Goal: Task Accomplishment & Management: Manage account settings

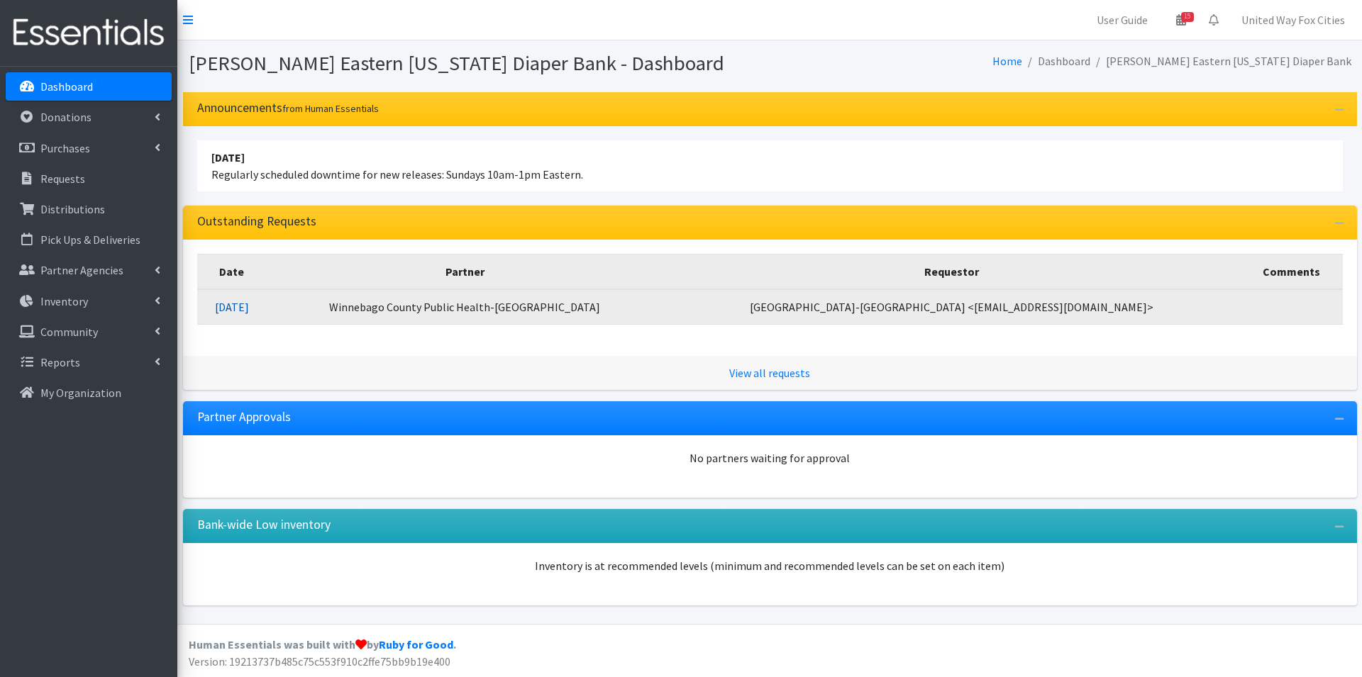
click at [249, 309] on link "10/06/2025" at bounding box center [232, 307] width 34 height 14
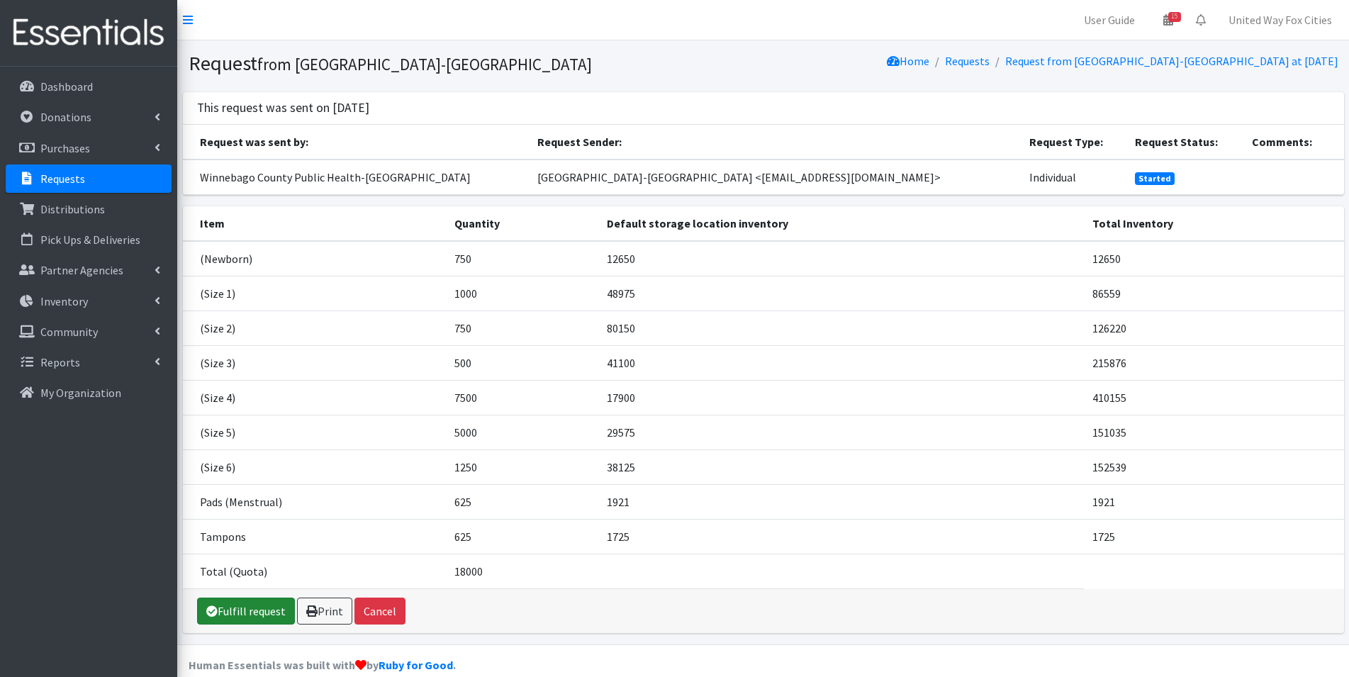
click at [257, 618] on link "Fulfill request" at bounding box center [246, 611] width 98 height 27
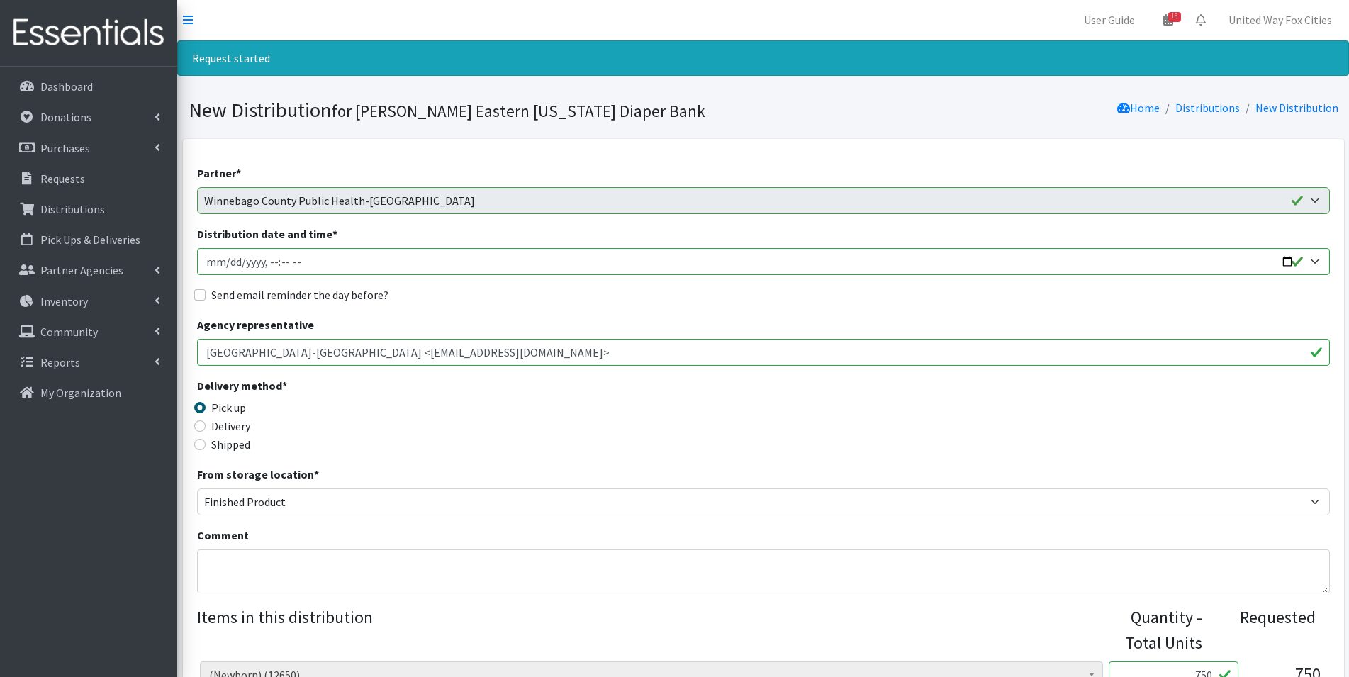
click at [1290, 260] on input "Distribution date and time *" at bounding box center [763, 261] width 1133 height 27
type input "2025-10-23T09:00"
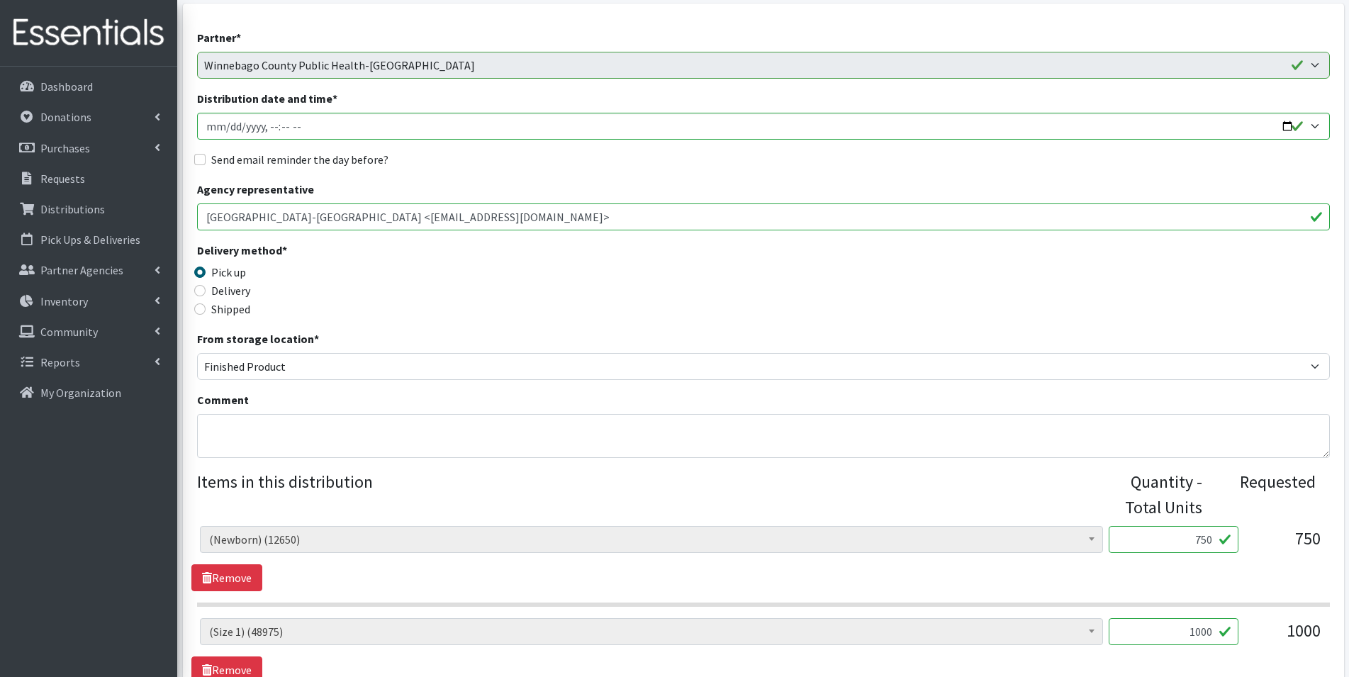
scroll to position [142, 0]
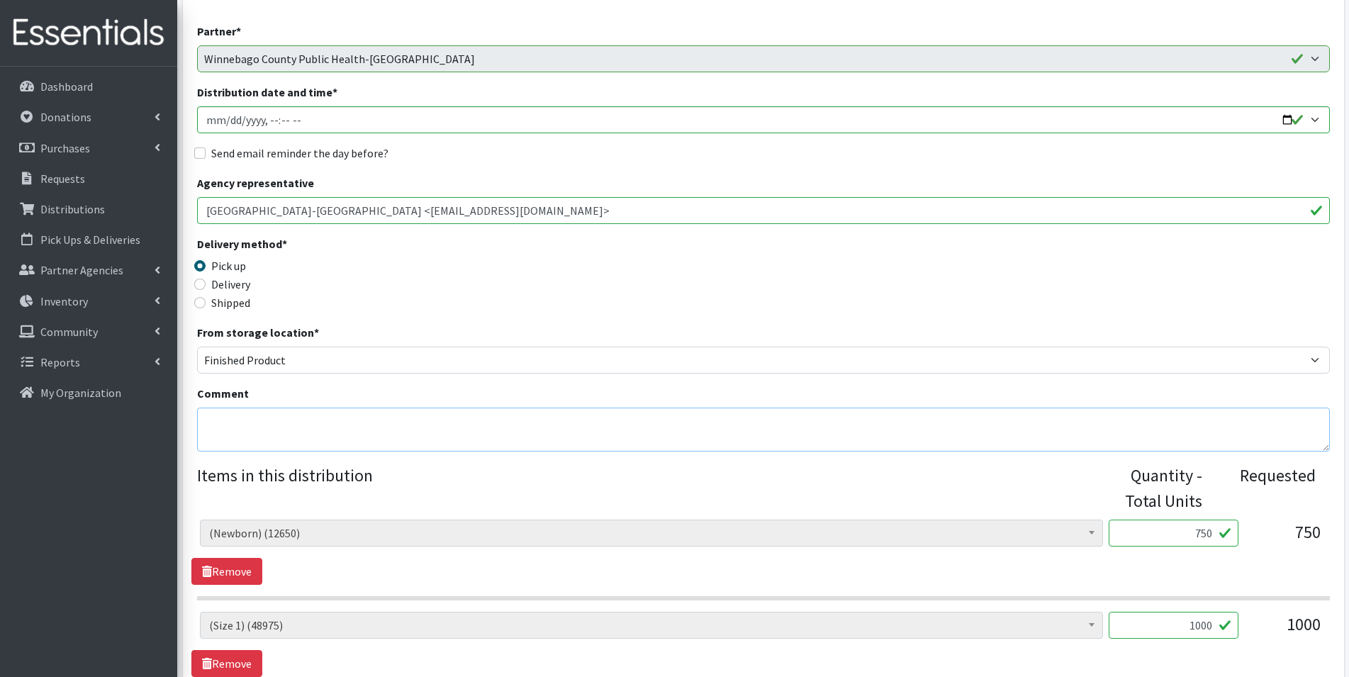
click at [280, 416] on textarea "Comment" at bounding box center [763, 430] width 1133 height 44
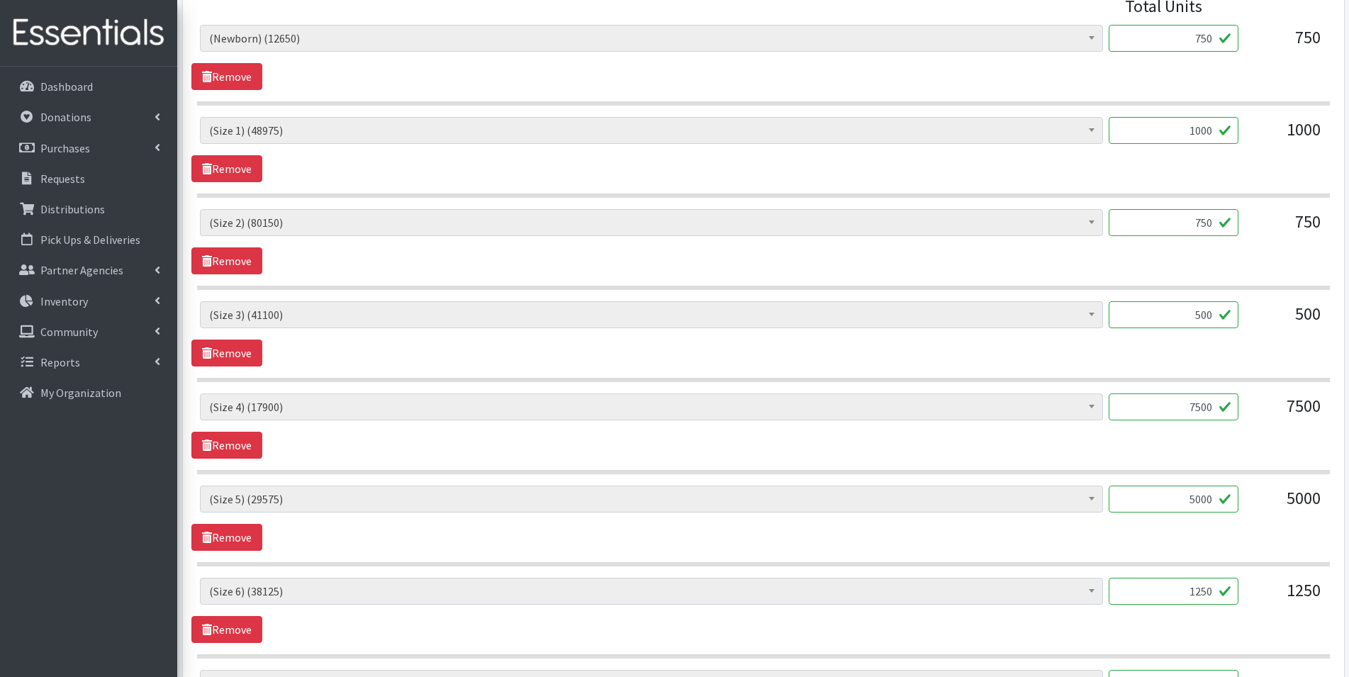
scroll to position [638, 0]
type textarea "Order may be picked up [DATE][DATE] 9am-1pm"
click at [1216, 405] on input "7500" at bounding box center [1174, 405] width 130 height 27
type input "7"
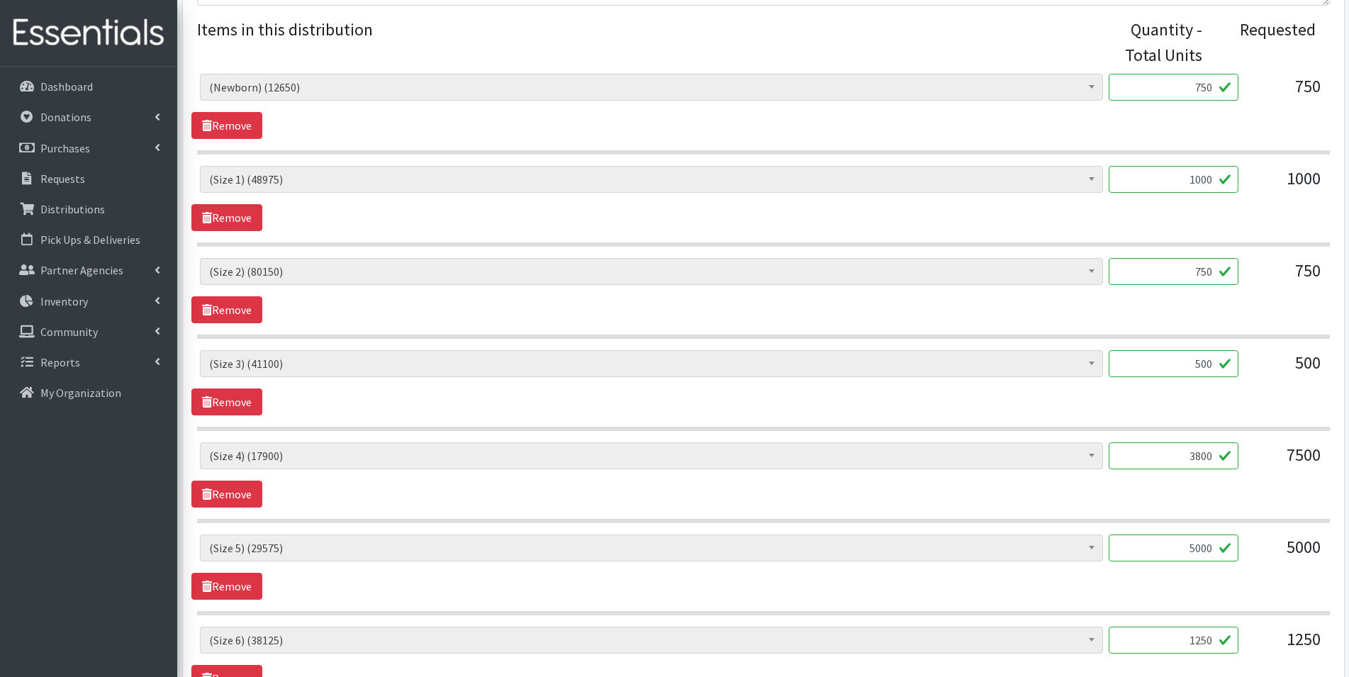
scroll to position [561, 0]
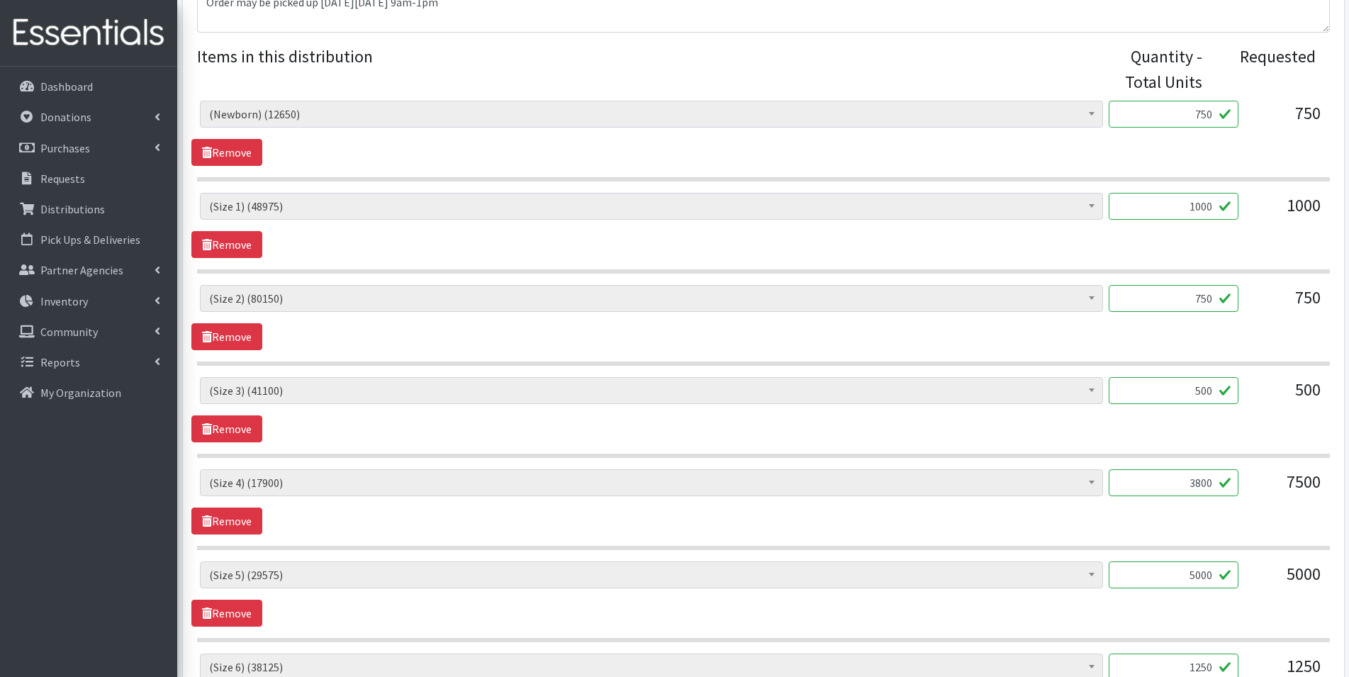
type input "3800"
click at [1214, 298] on input "750" at bounding box center [1174, 298] width 130 height 27
type input "7"
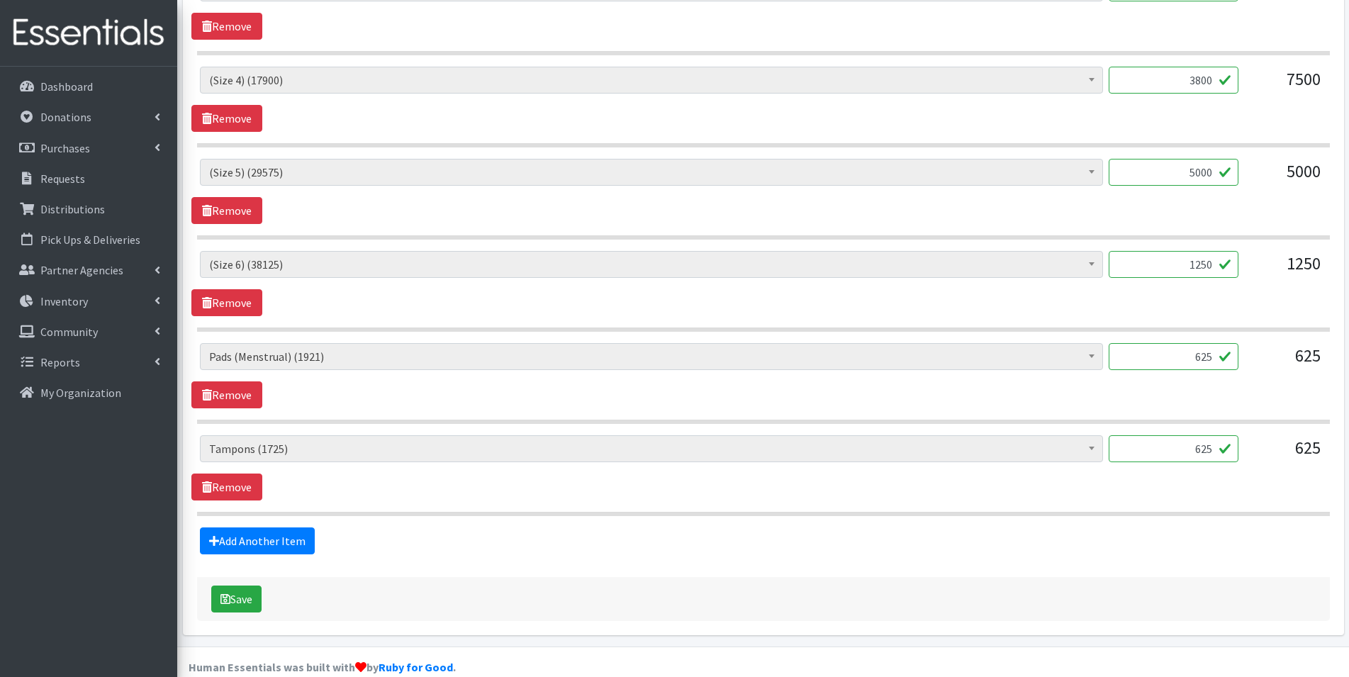
scroll to position [986, 0]
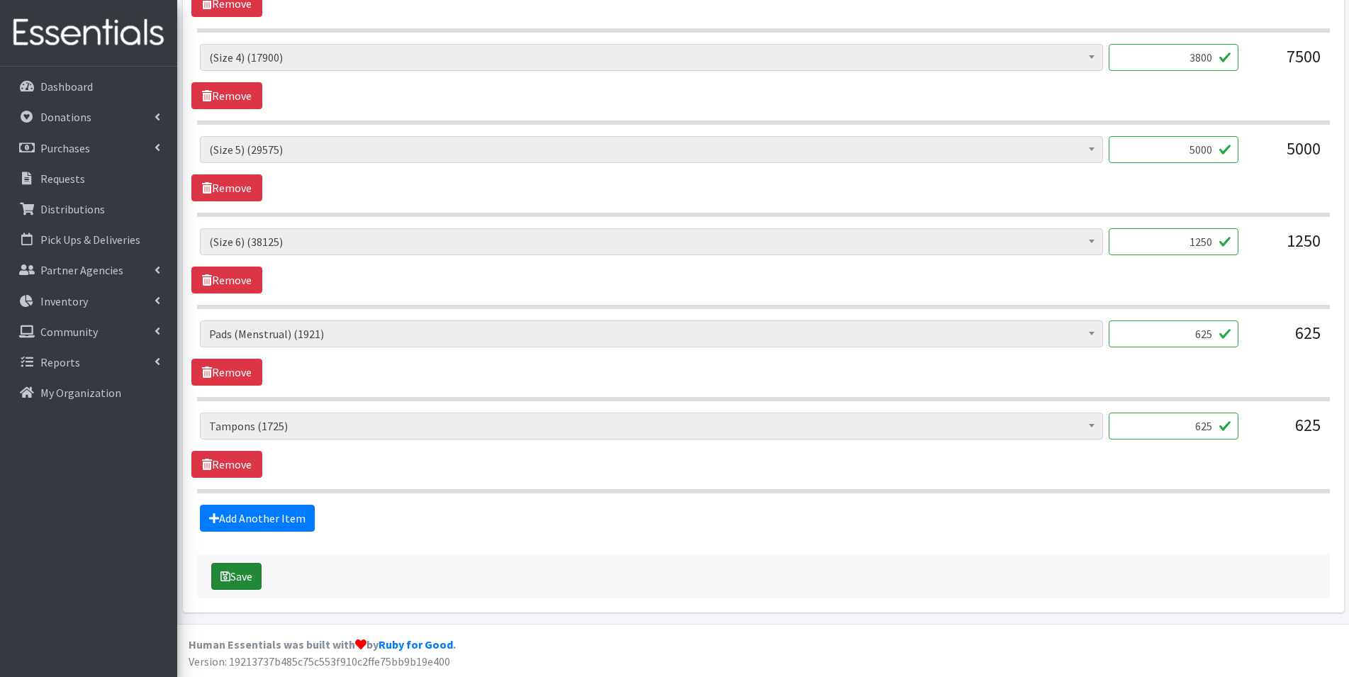
type input "800"
click at [243, 582] on button "Save" at bounding box center [236, 576] width 50 height 27
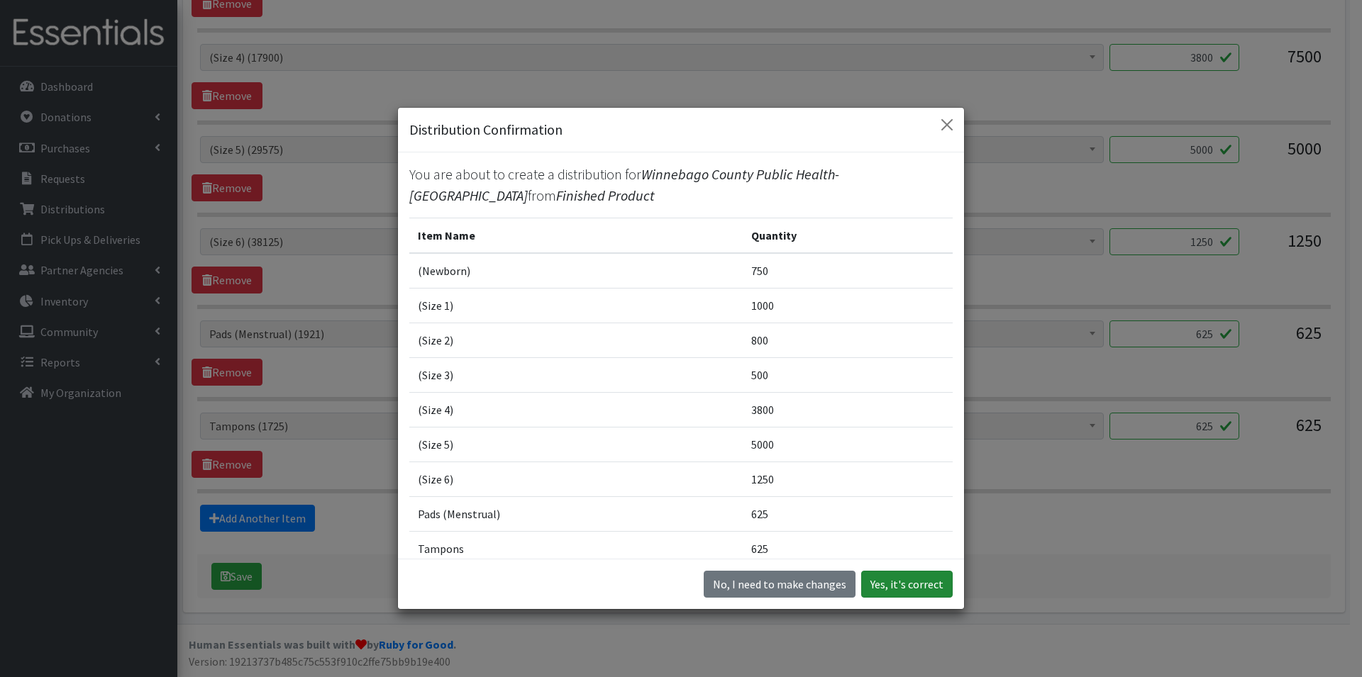
click at [891, 592] on button "Yes, it's correct" at bounding box center [906, 584] width 91 height 27
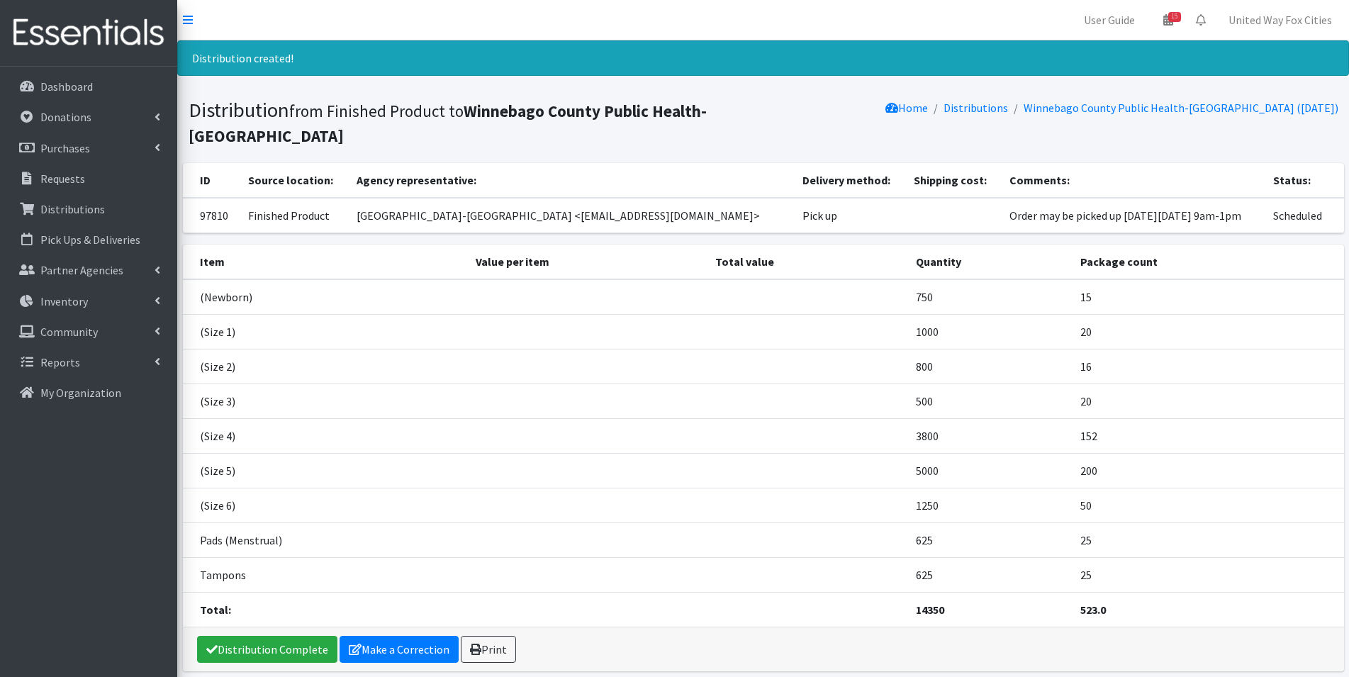
scroll to position [59, 0]
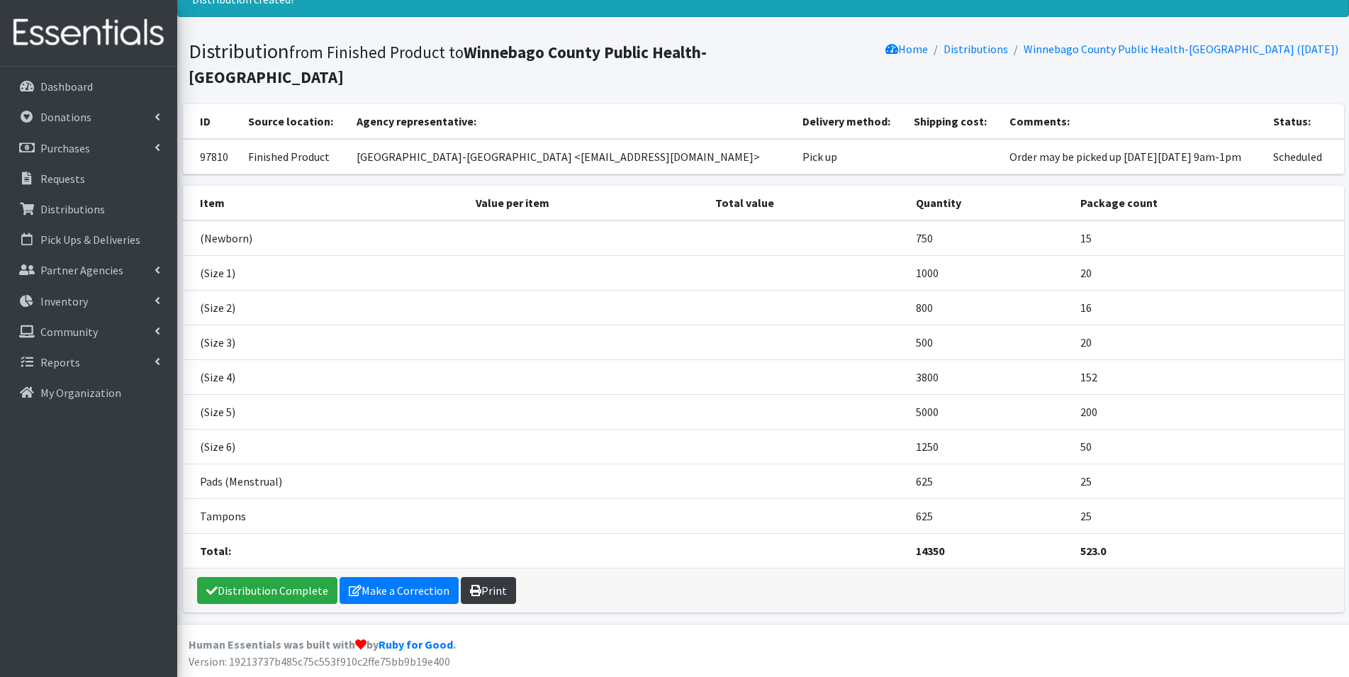
click at [502, 600] on link "Print" at bounding box center [488, 590] width 55 height 27
click at [65, 92] on p "Dashboard" at bounding box center [66, 86] width 52 height 14
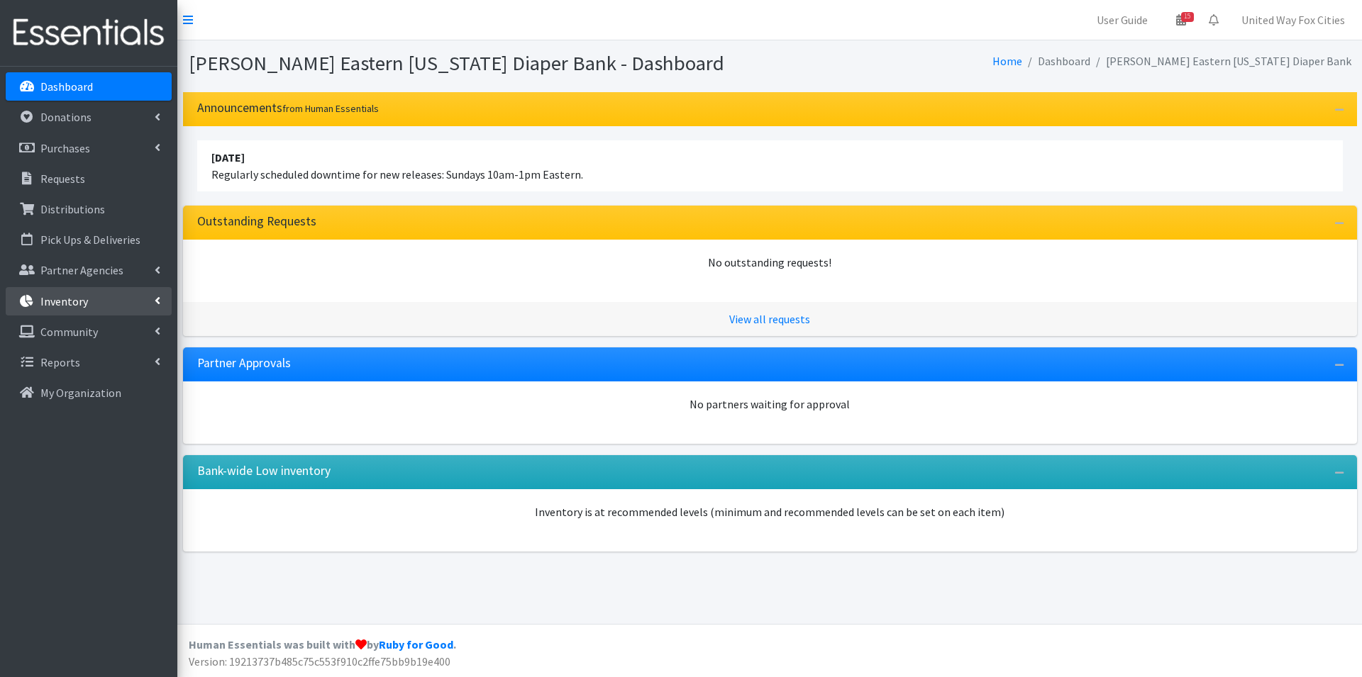
click at [156, 301] on icon at bounding box center [158, 300] width 6 height 11
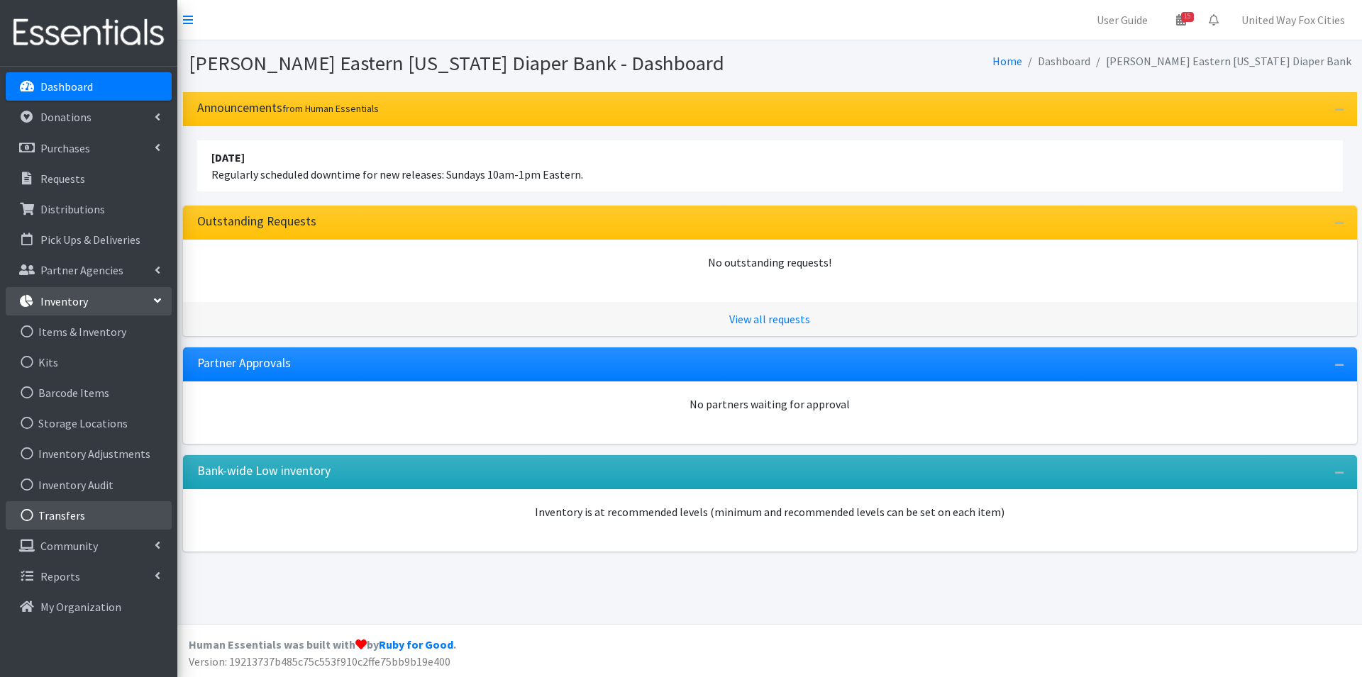
click at [79, 516] on link "Transfers" at bounding box center [89, 515] width 166 height 28
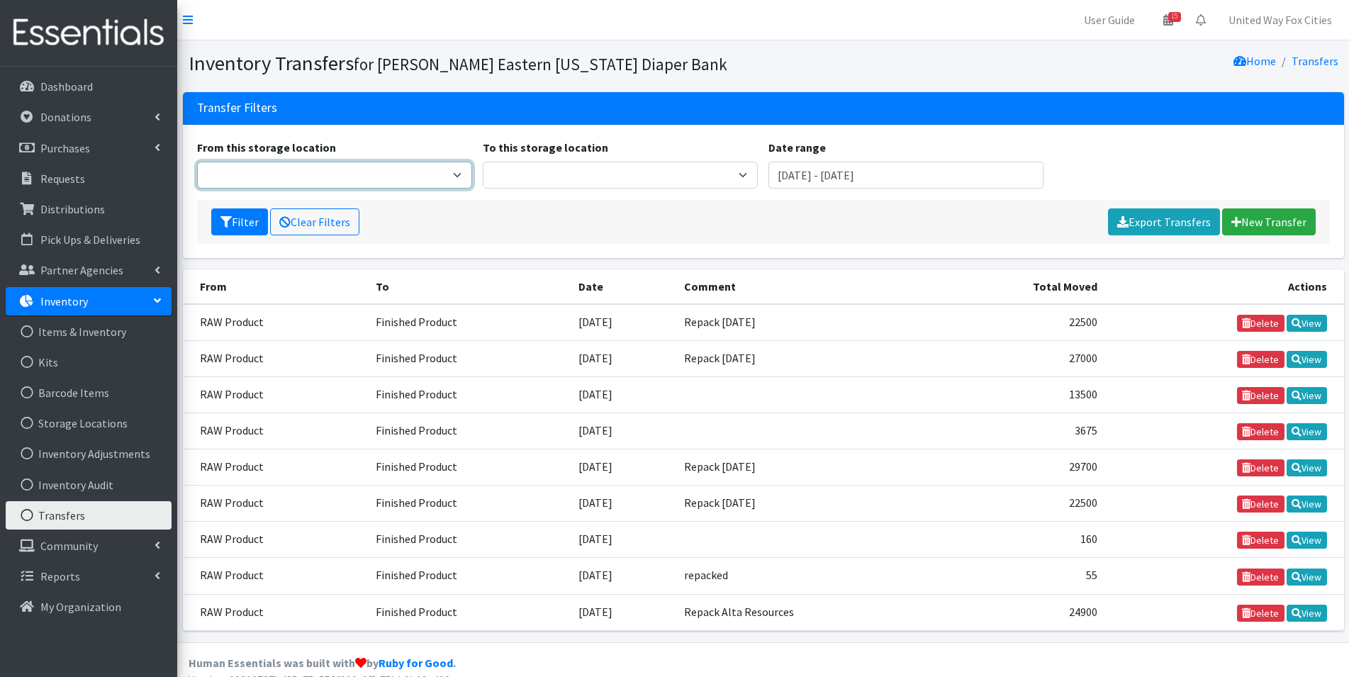
click at [451, 178] on select "RAW Product" at bounding box center [334, 175] width 275 height 27
select select "448"
click at [197, 162] on select "RAW Product" at bounding box center [334, 175] width 275 height 27
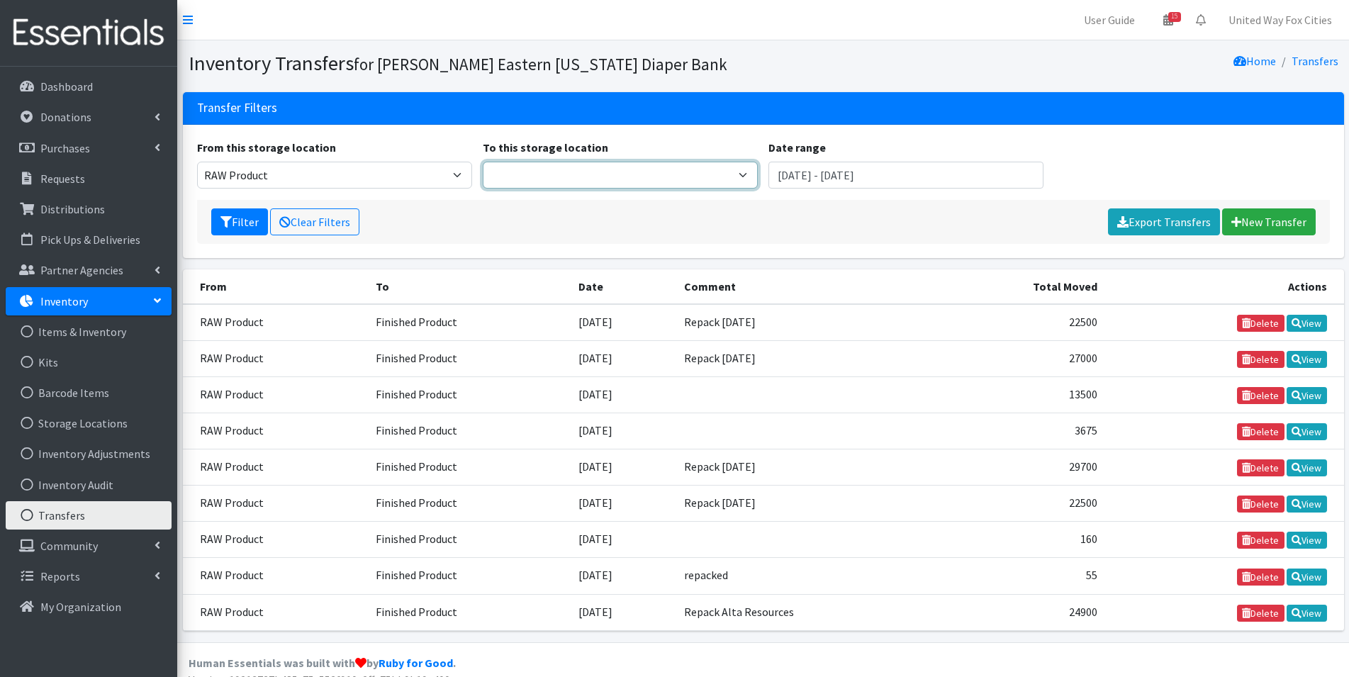
click at [639, 170] on select "Finished Product" at bounding box center [620, 175] width 275 height 27
select select "447"
click at [483, 162] on select "Finished Product" at bounding box center [620, 175] width 275 height 27
click at [1260, 227] on link "New Transfer" at bounding box center [1270, 221] width 94 height 27
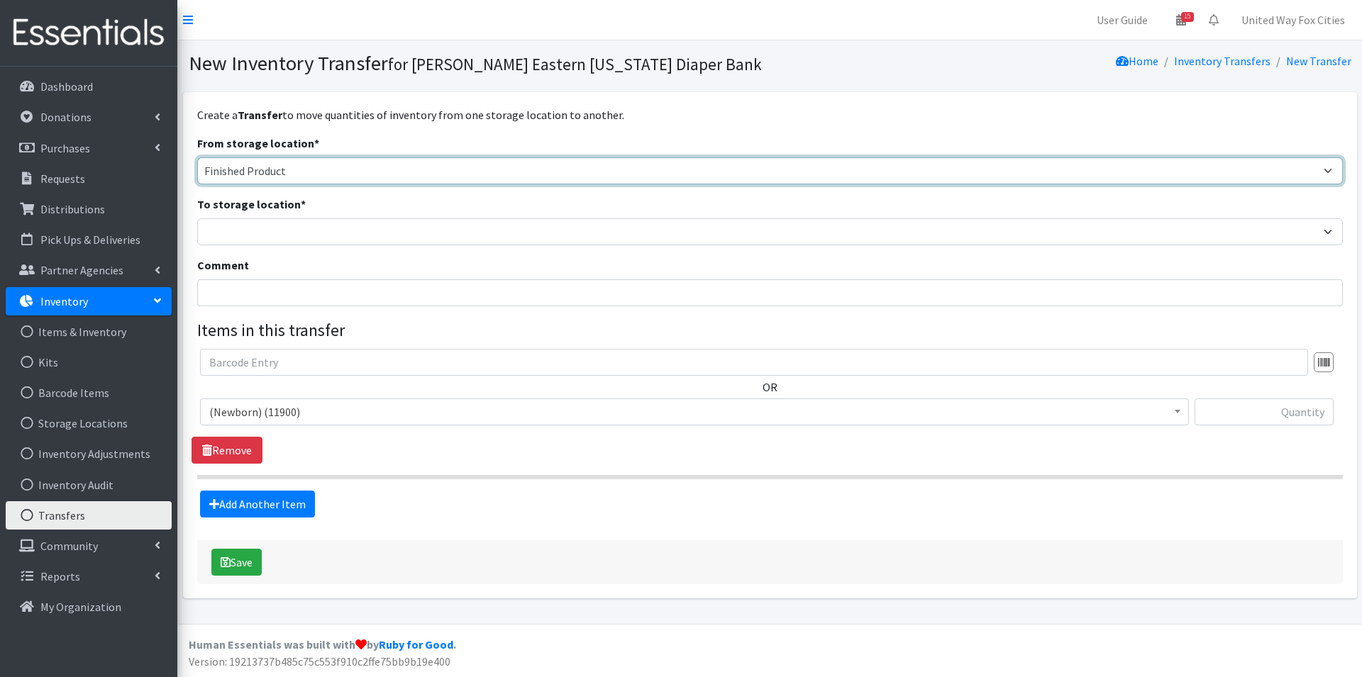
click at [368, 174] on select "Cloth Diapers Finished Product RAW Product" at bounding box center [769, 170] width 1145 height 27
select select "448"
click at [197, 157] on select "Cloth Diapers Finished Product RAW Product" at bounding box center [769, 170] width 1145 height 27
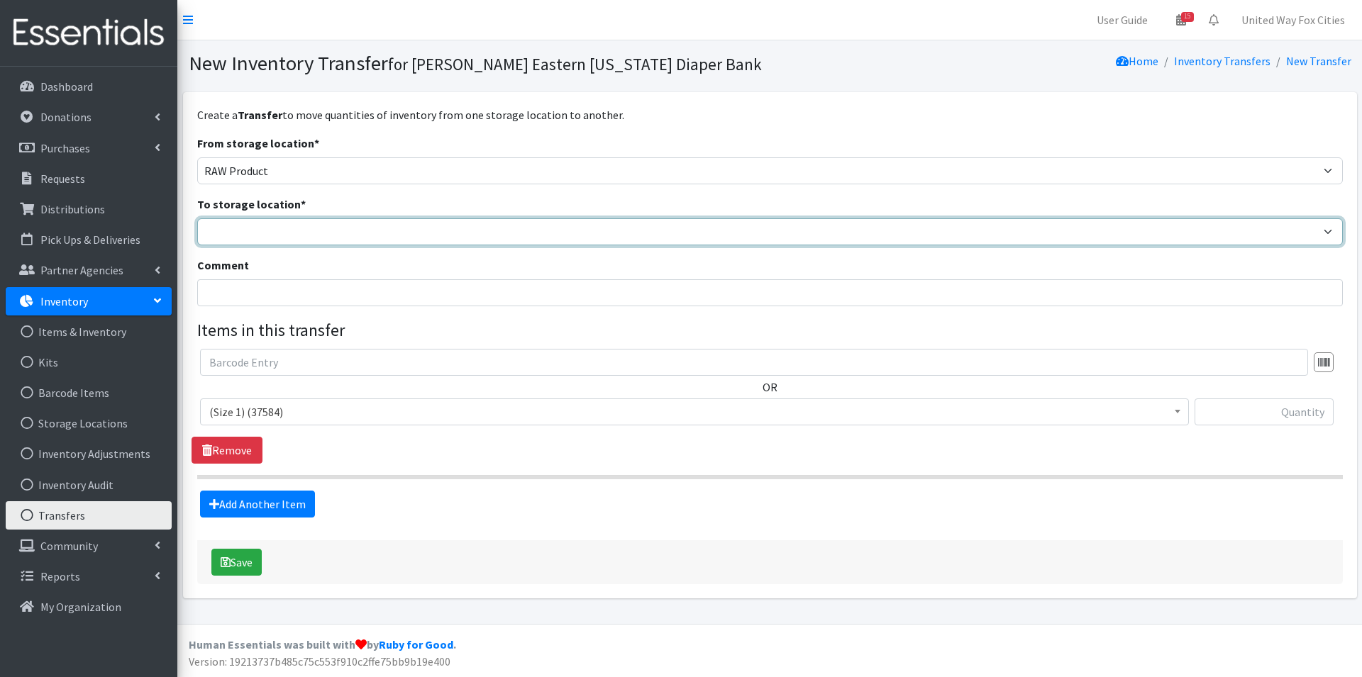
click at [284, 241] on select "Cloth Diapers Finished Product RAW Product" at bounding box center [769, 231] width 1145 height 27
select select "447"
click at [197, 218] on select "Cloth Diapers Finished Product RAW Product" at bounding box center [769, 231] width 1145 height 27
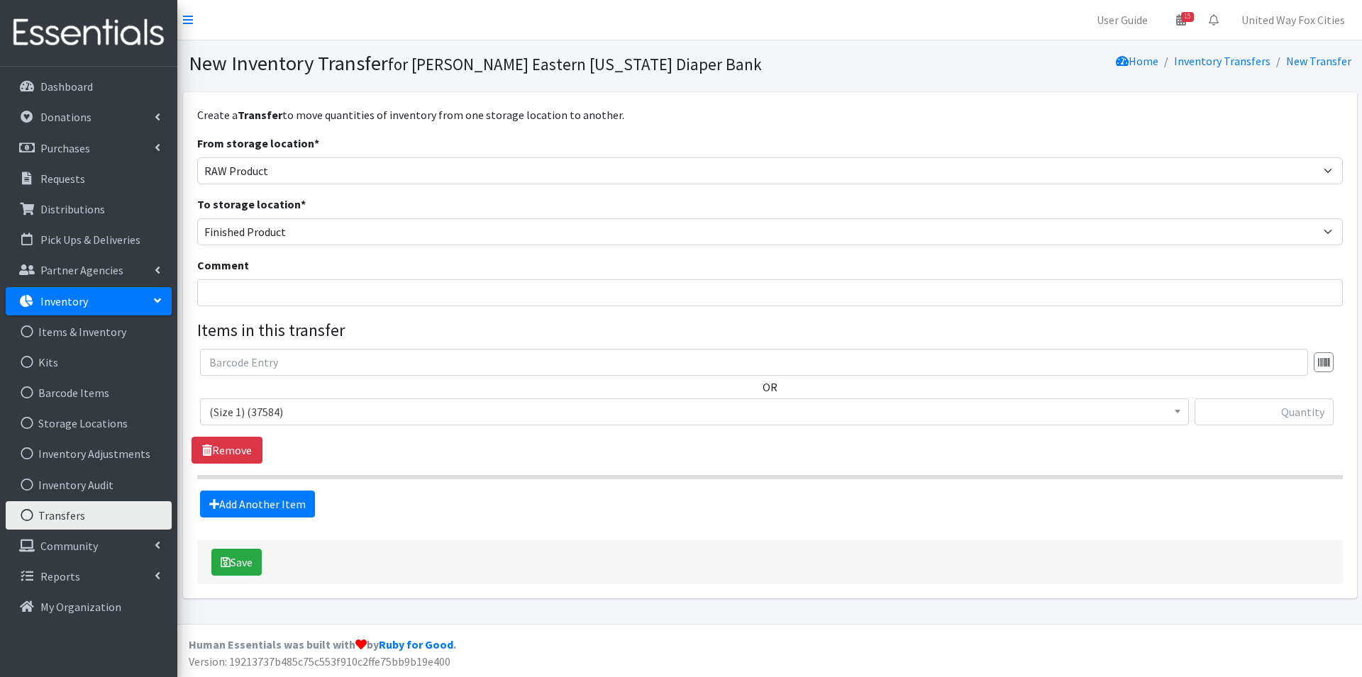
click at [328, 418] on span "(Size 1) (37584)" at bounding box center [694, 412] width 970 height 20
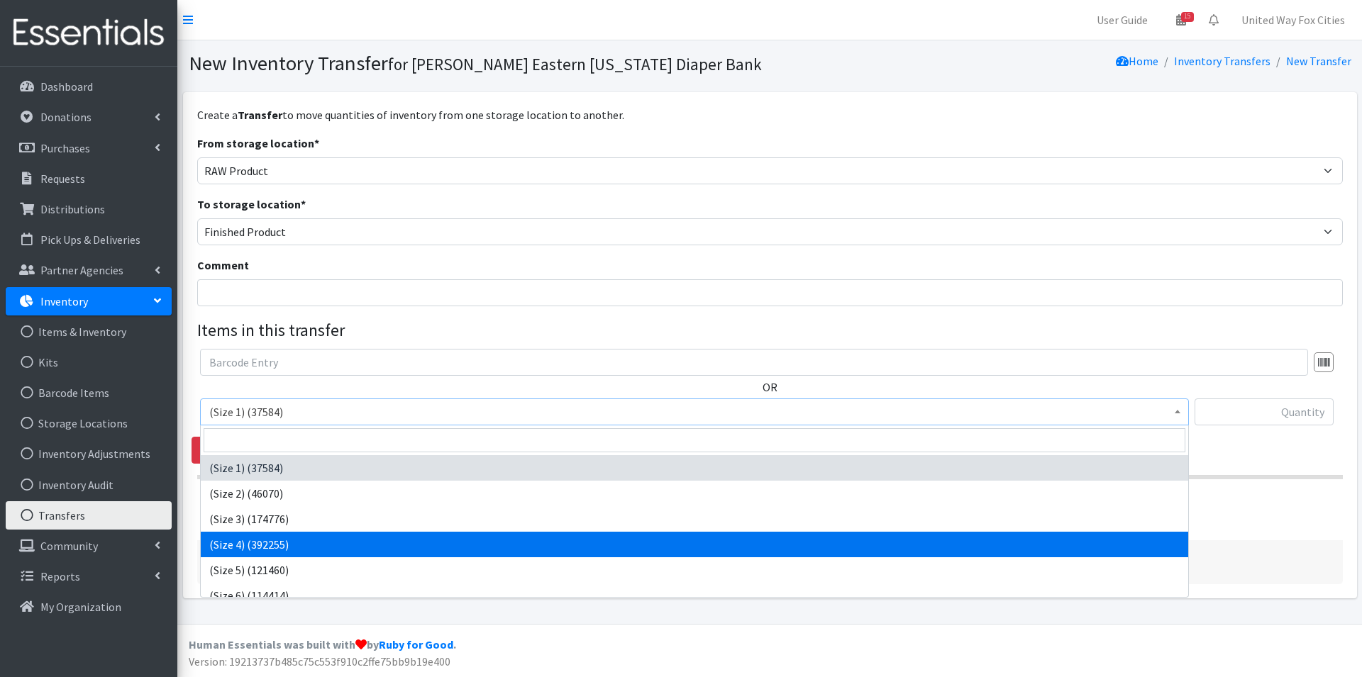
drag, startPoint x: 277, startPoint y: 543, endPoint x: 284, endPoint y: 539, distance: 7.7
select select "14512"
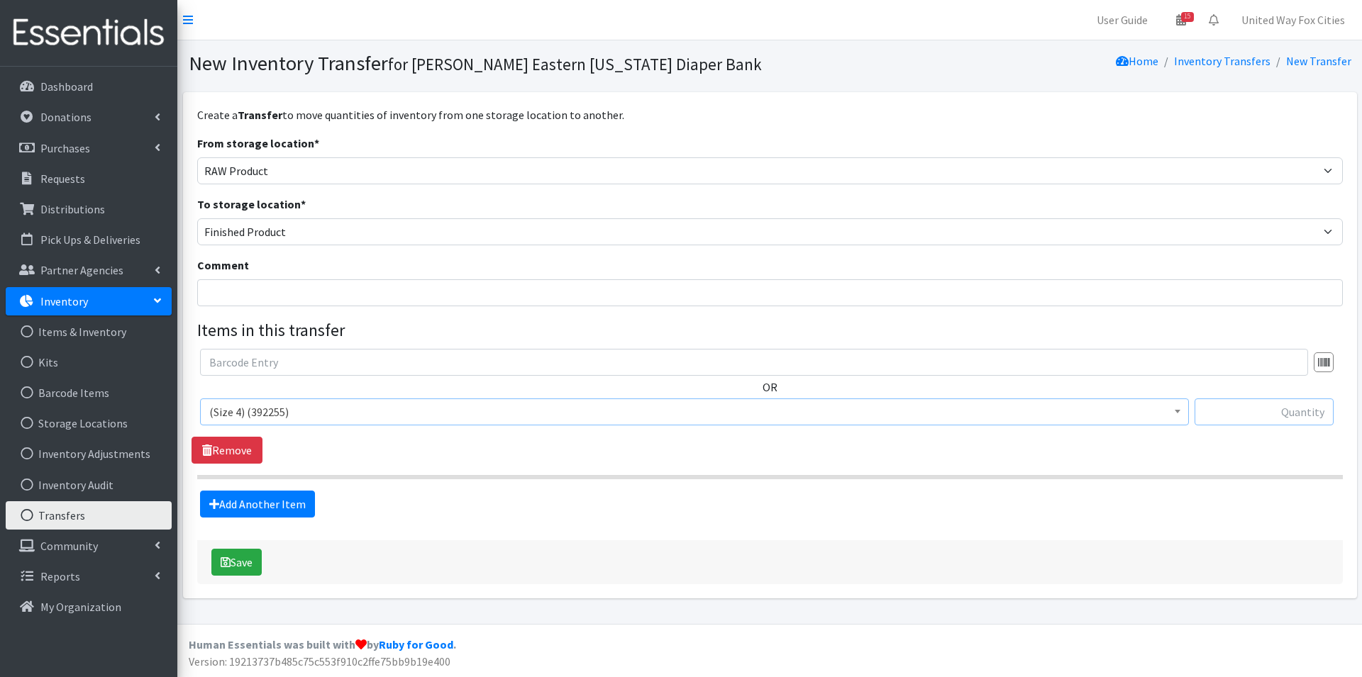
click at [1297, 405] on input "text" at bounding box center [1263, 412] width 139 height 27
type input "6800"
click at [245, 571] on button "Save" at bounding box center [236, 562] width 50 height 27
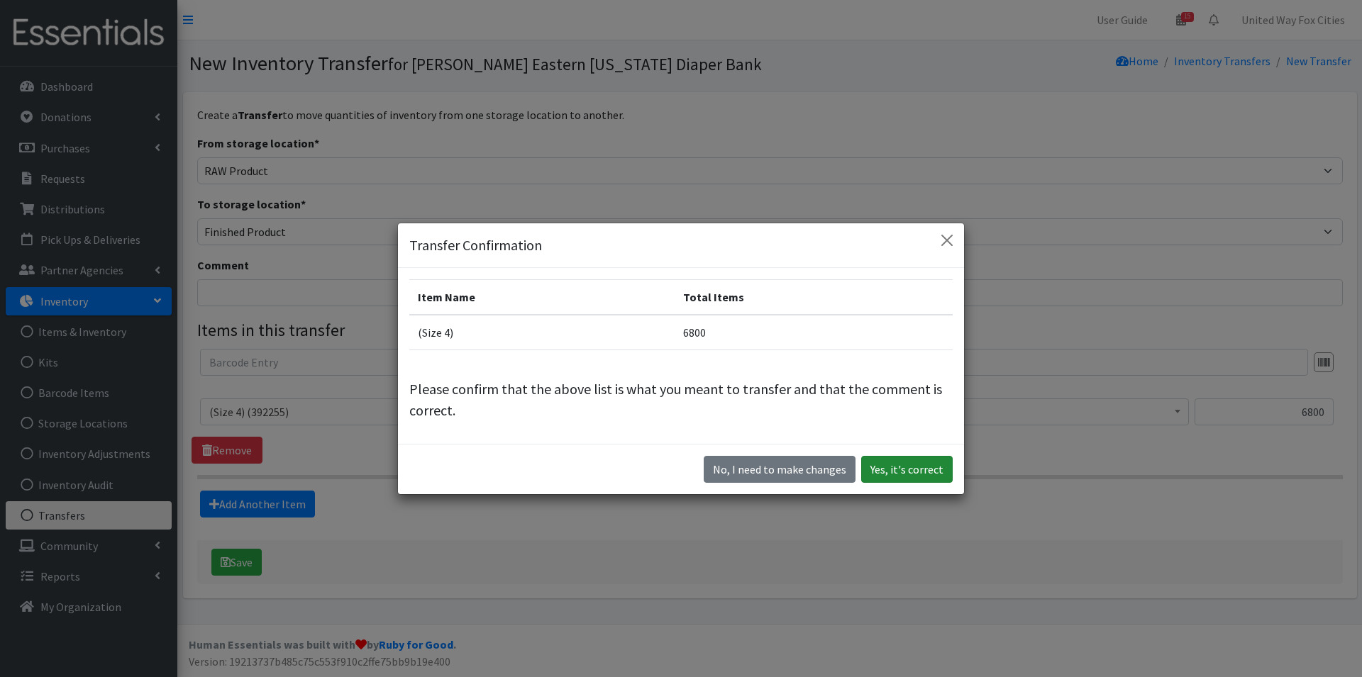
click at [913, 469] on button "Yes, it's correct" at bounding box center [906, 469] width 91 height 27
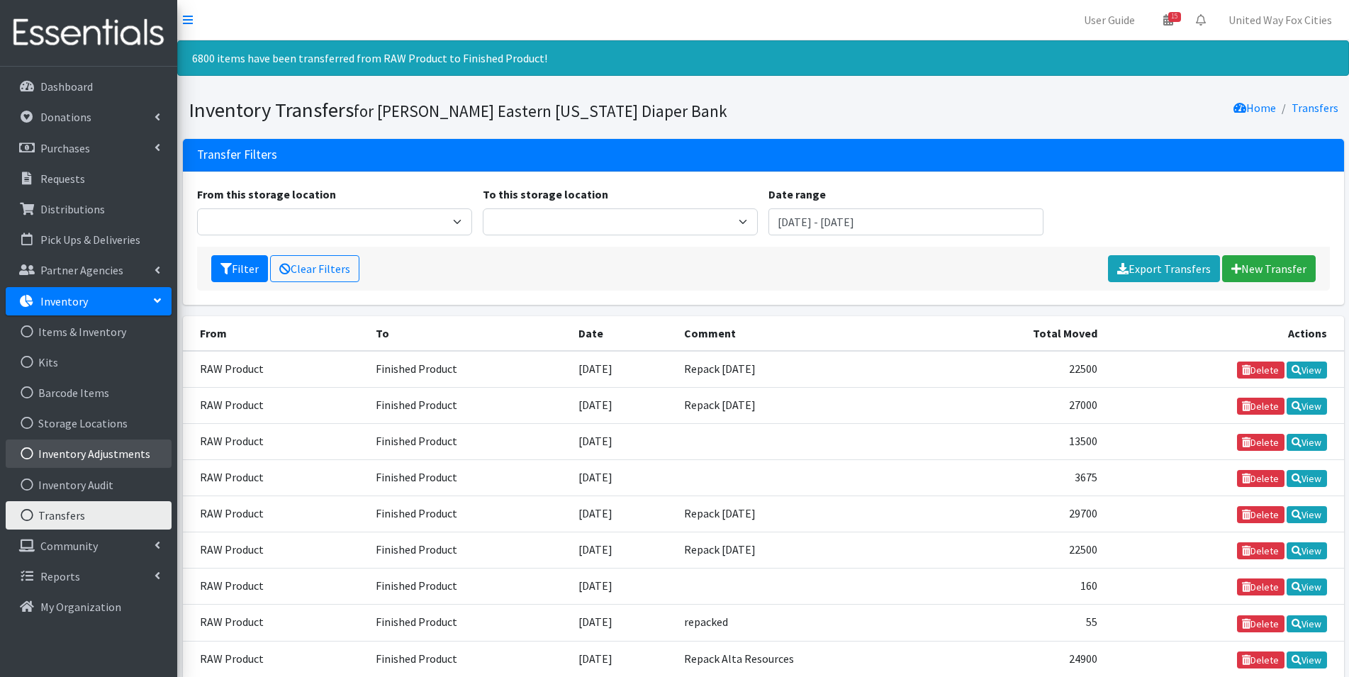
click at [117, 457] on link "Inventory Adjustments" at bounding box center [89, 454] width 166 height 28
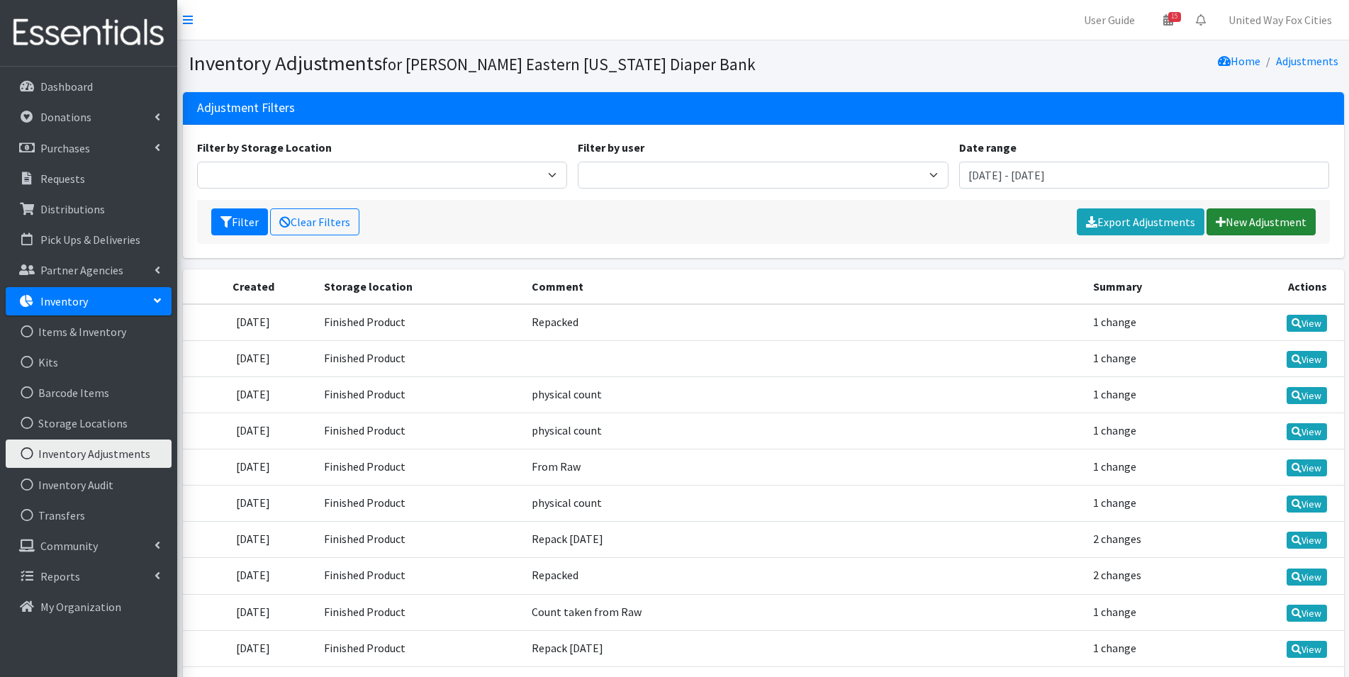
click at [1261, 229] on link "New Adjustment" at bounding box center [1261, 221] width 109 height 27
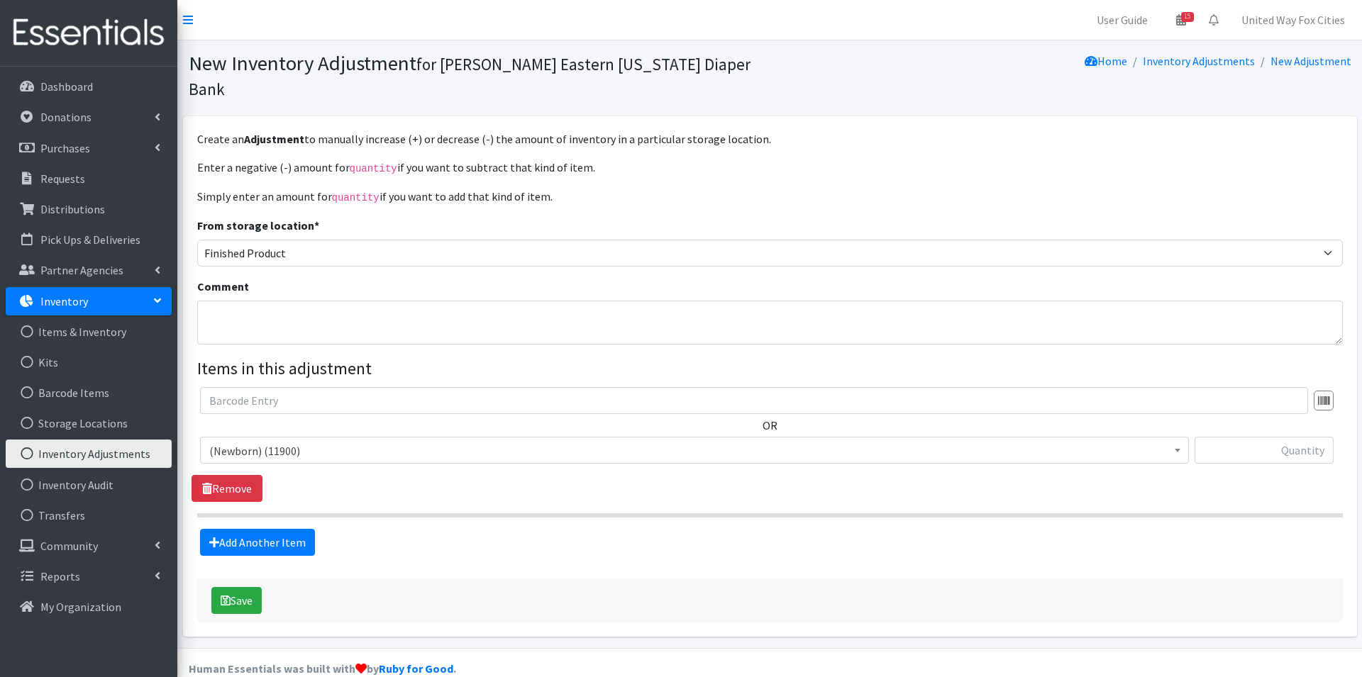
click at [279, 441] on span "(Newborn) (11900)" at bounding box center [694, 451] width 970 height 20
click at [289, 301] on textarea "Comment" at bounding box center [769, 323] width 1145 height 44
type textarea "Repack"
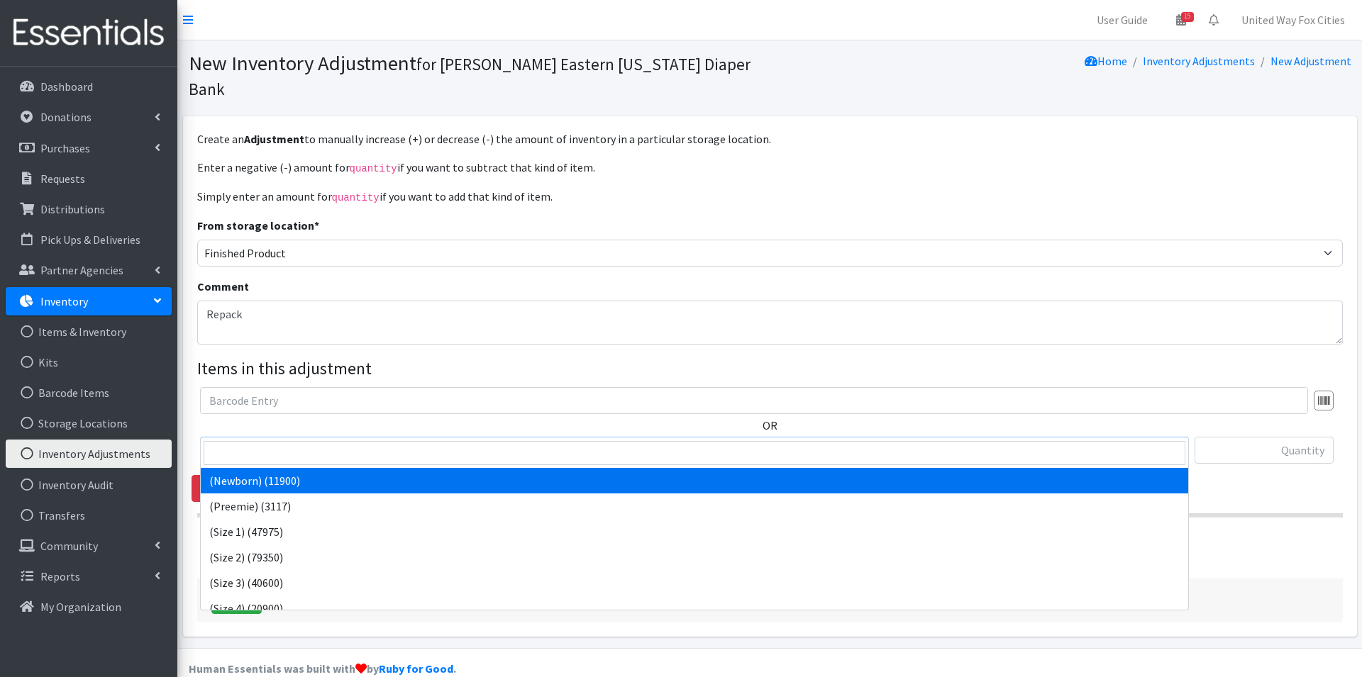
click at [309, 441] on span "(Newborn) (11900)" at bounding box center [694, 451] width 970 height 20
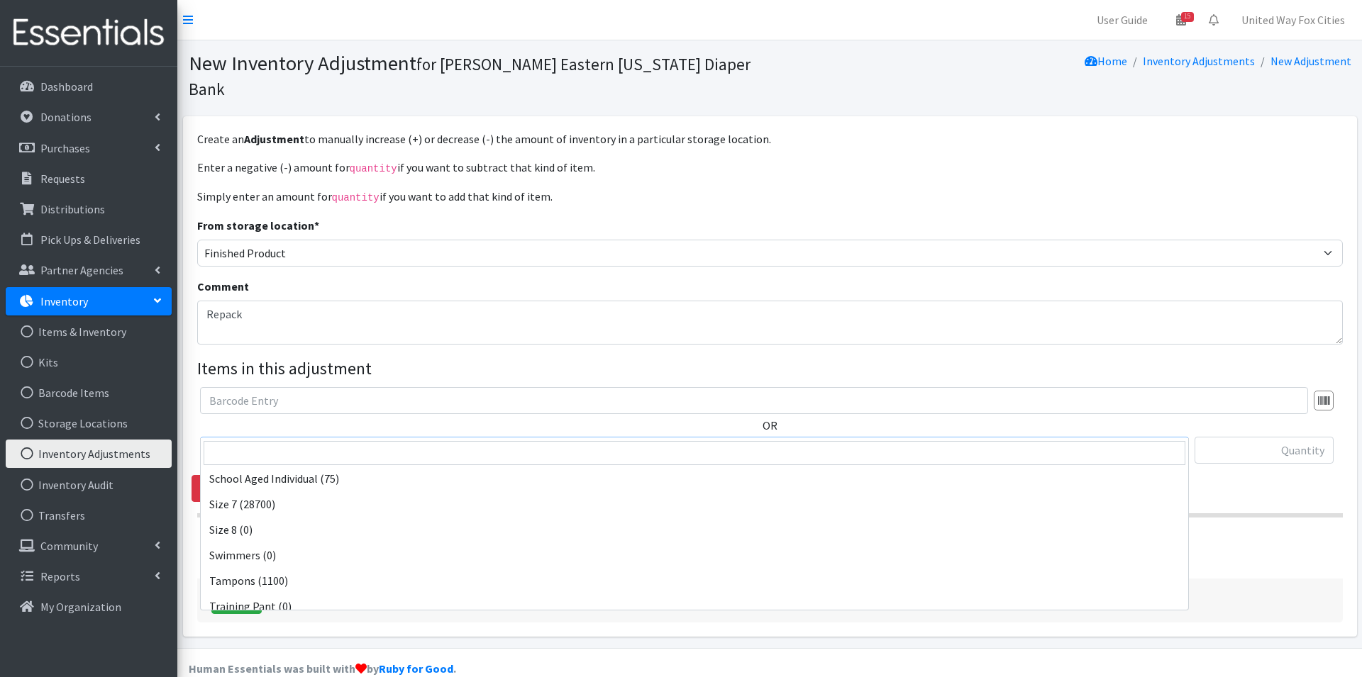
scroll to position [1489, 0]
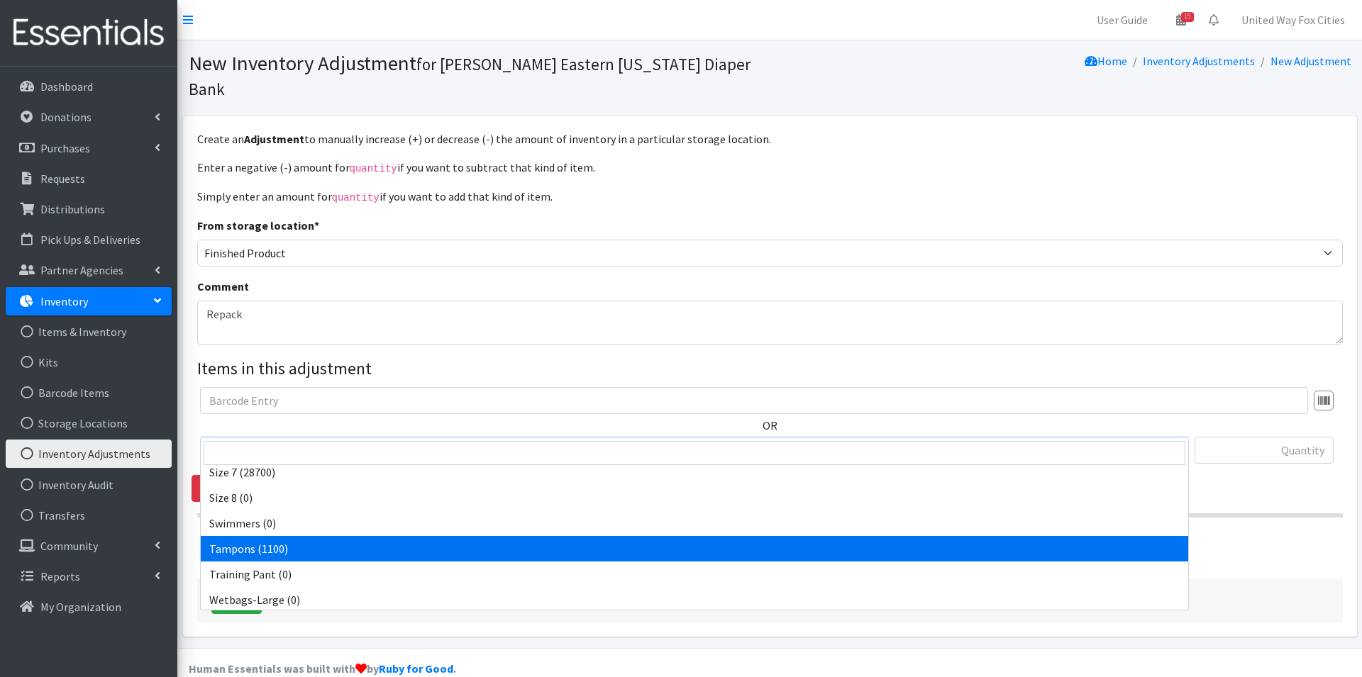
select select "14485"
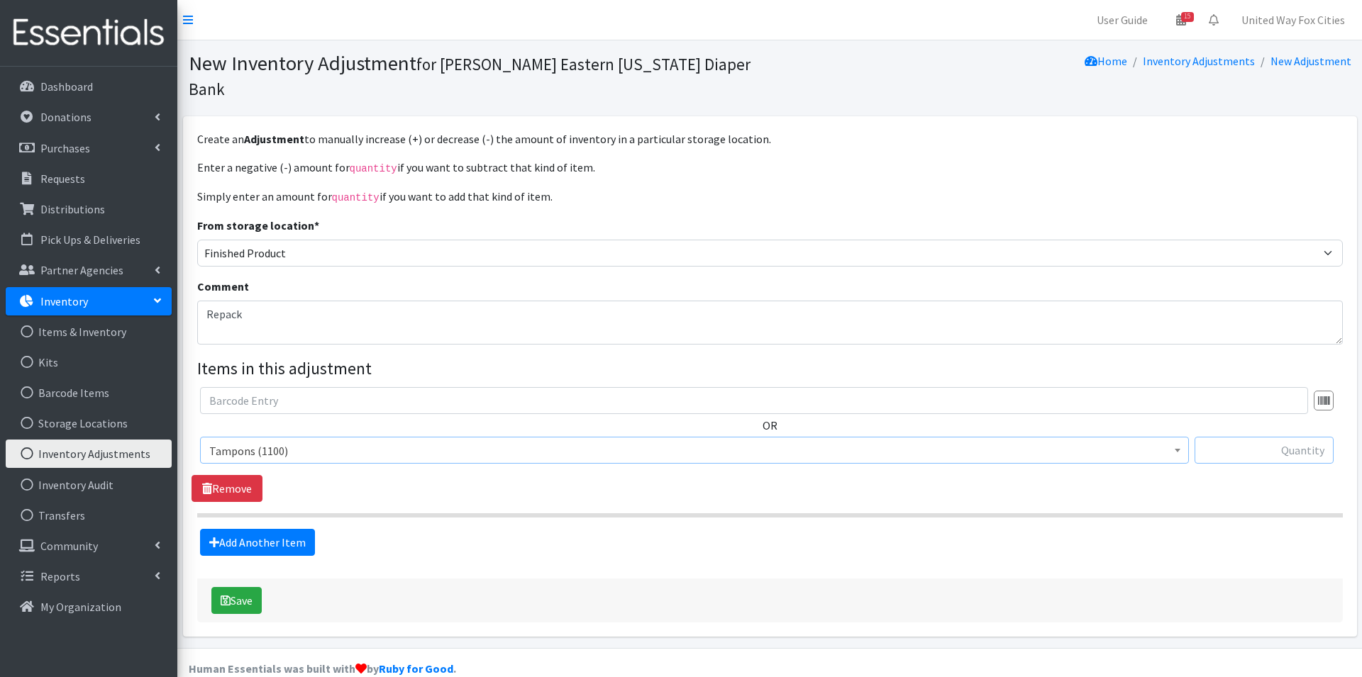
click at [1318, 437] on input "text" at bounding box center [1263, 450] width 139 height 27
type input "3850"
click at [266, 529] on link "Add Another Item" at bounding box center [257, 542] width 115 height 27
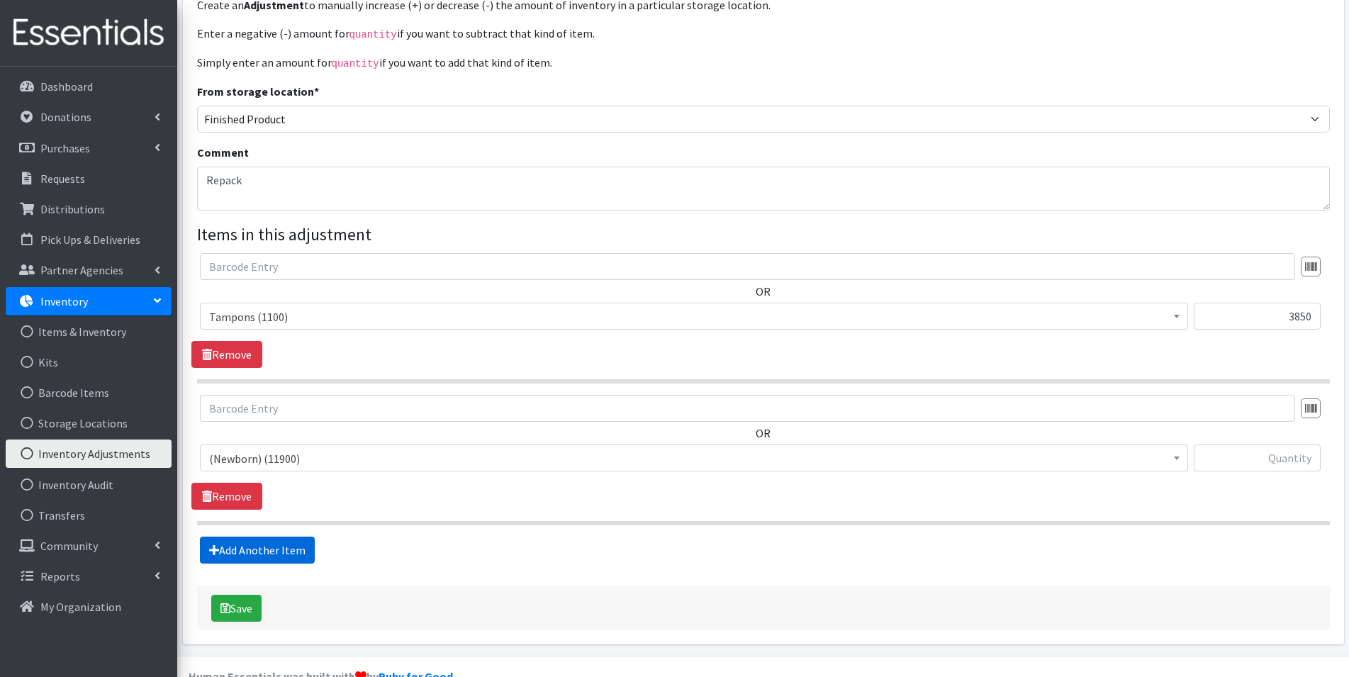
scroll to position [140, 0]
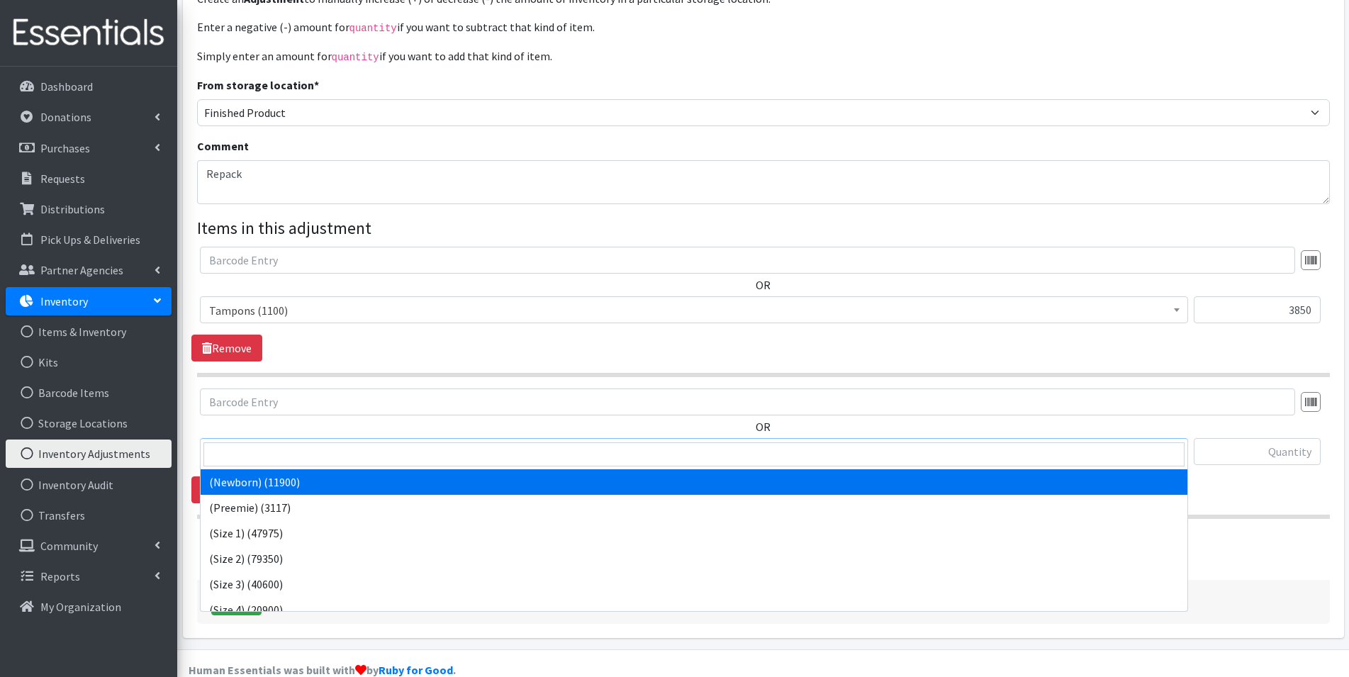
click at [340, 442] on span "(Newborn) (11900)" at bounding box center [694, 452] width 970 height 20
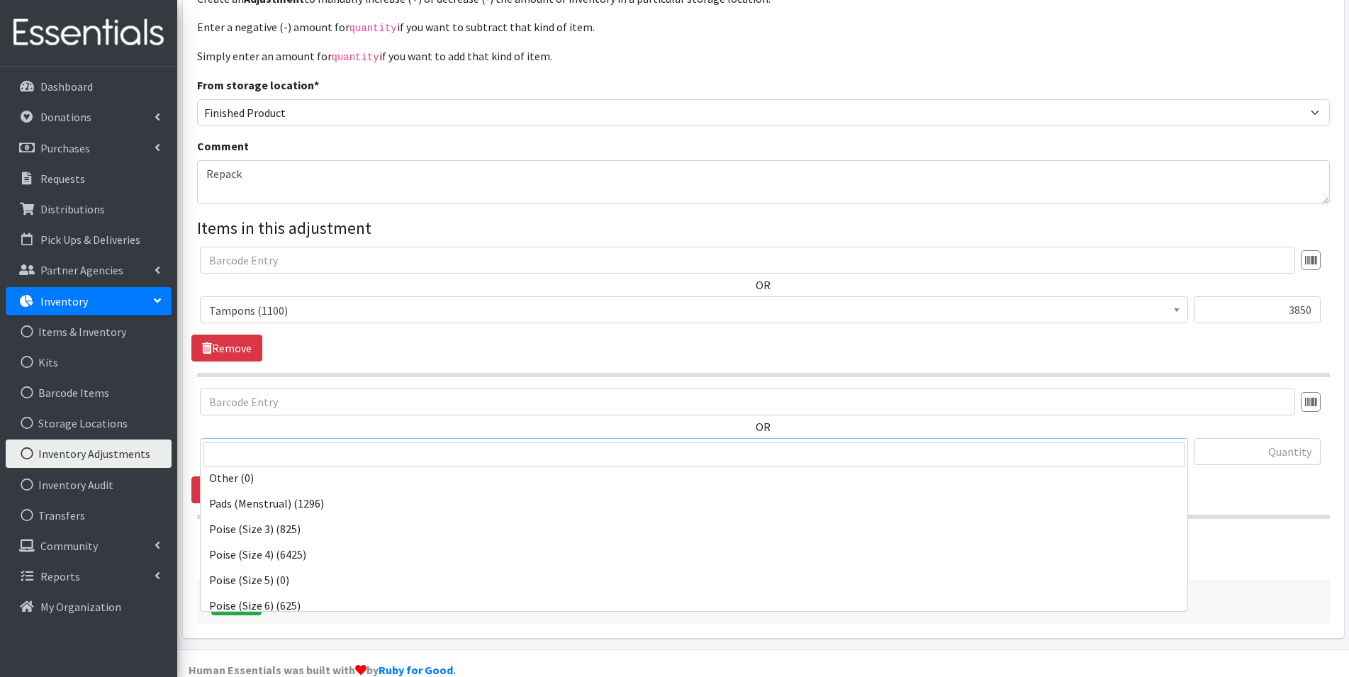
scroll to position [1206, 0]
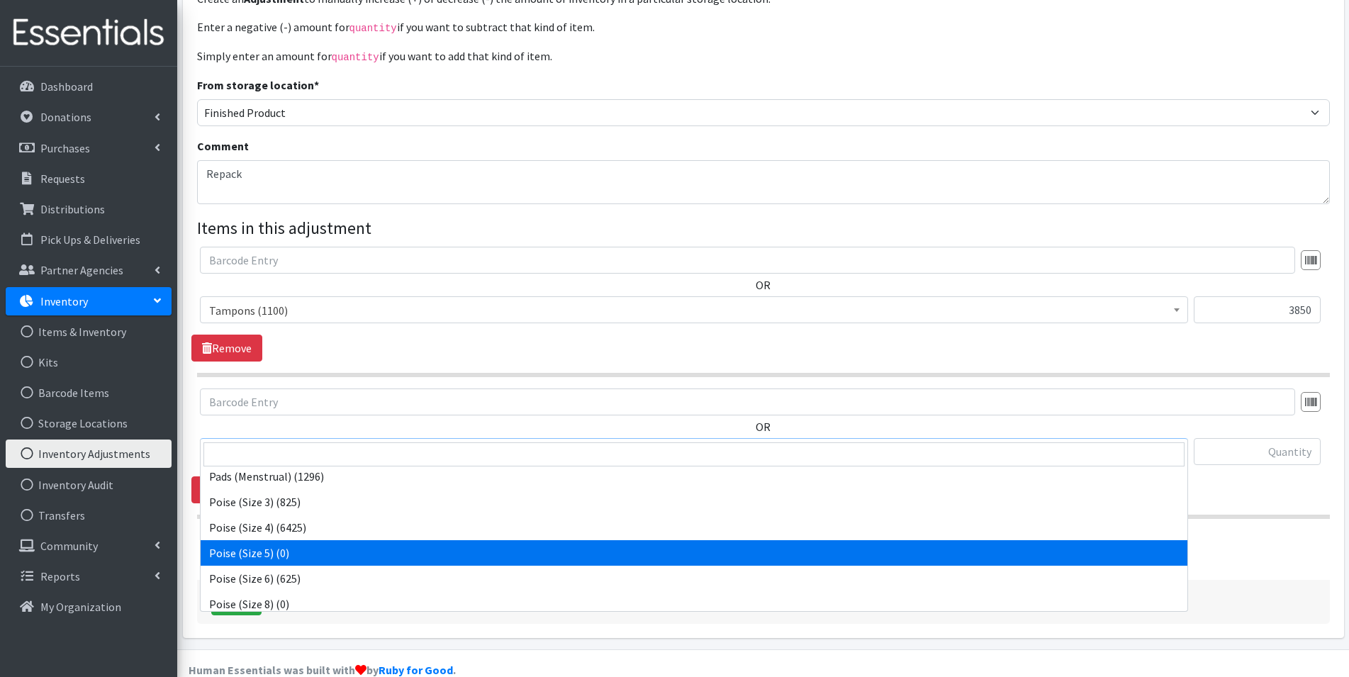
select select "14768"
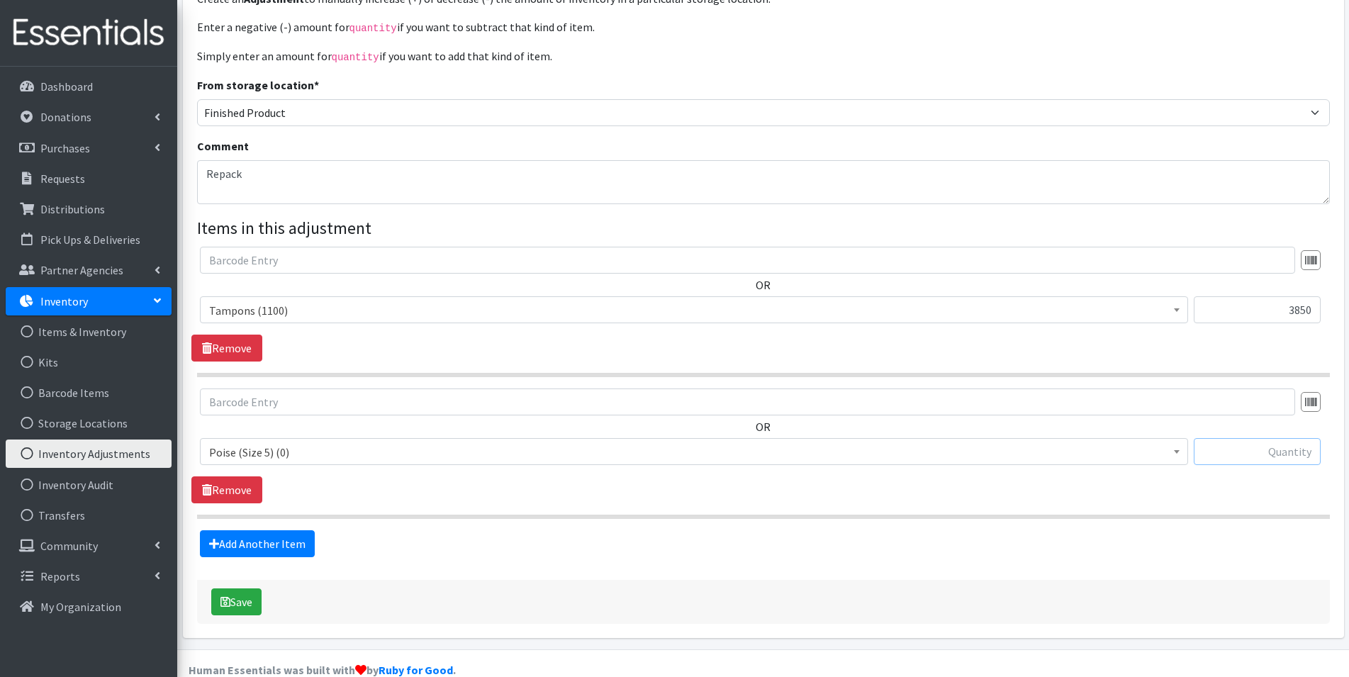
click at [1300, 438] on input "text" at bounding box center [1257, 451] width 127 height 27
type input "7625"
click at [254, 589] on button "Save" at bounding box center [236, 602] width 50 height 27
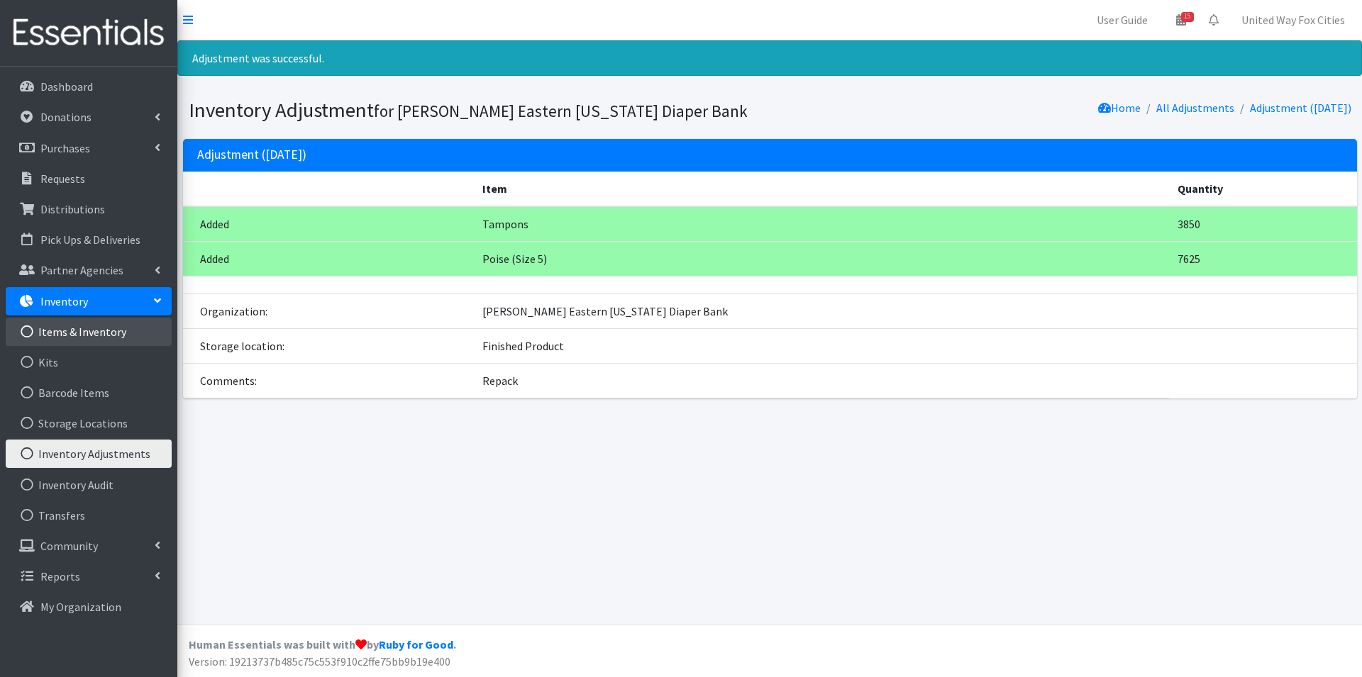
click at [86, 328] on link "Items & Inventory" at bounding box center [89, 332] width 166 height 28
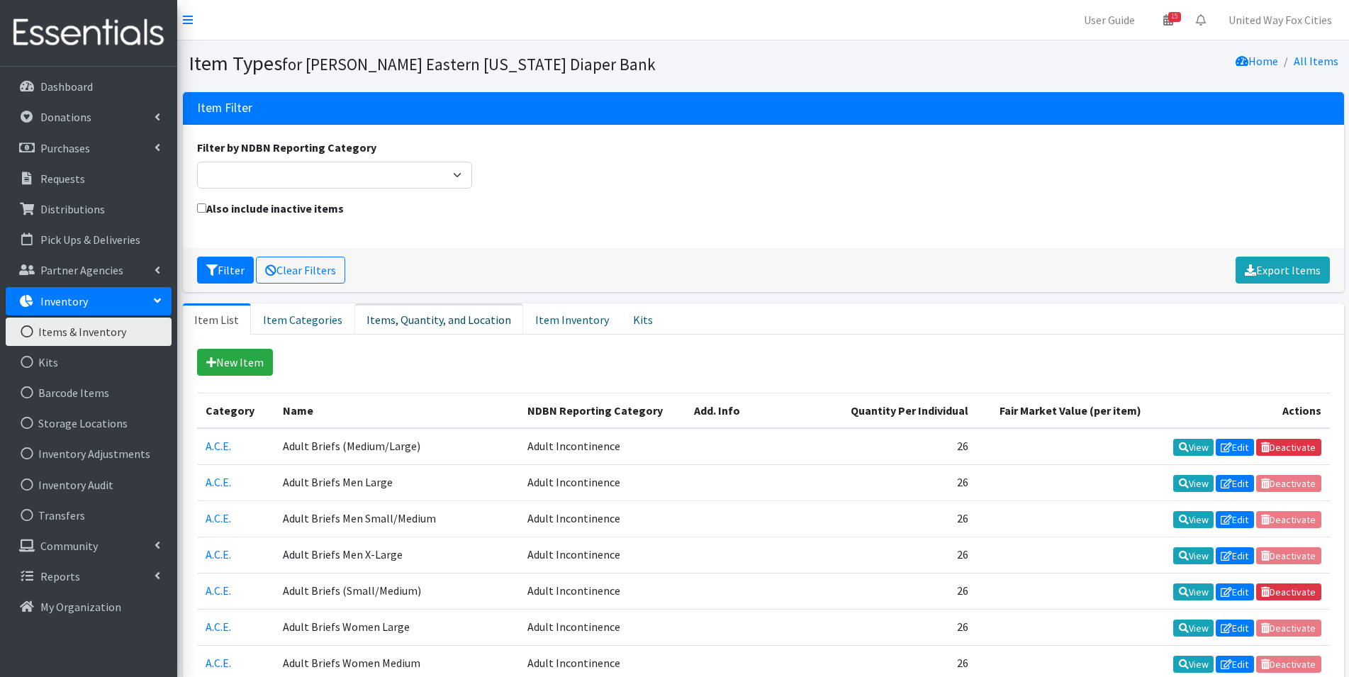
click at [420, 323] on link "Items, Quantity, and Location" at bounding box center [439, 319] width 169 height 31
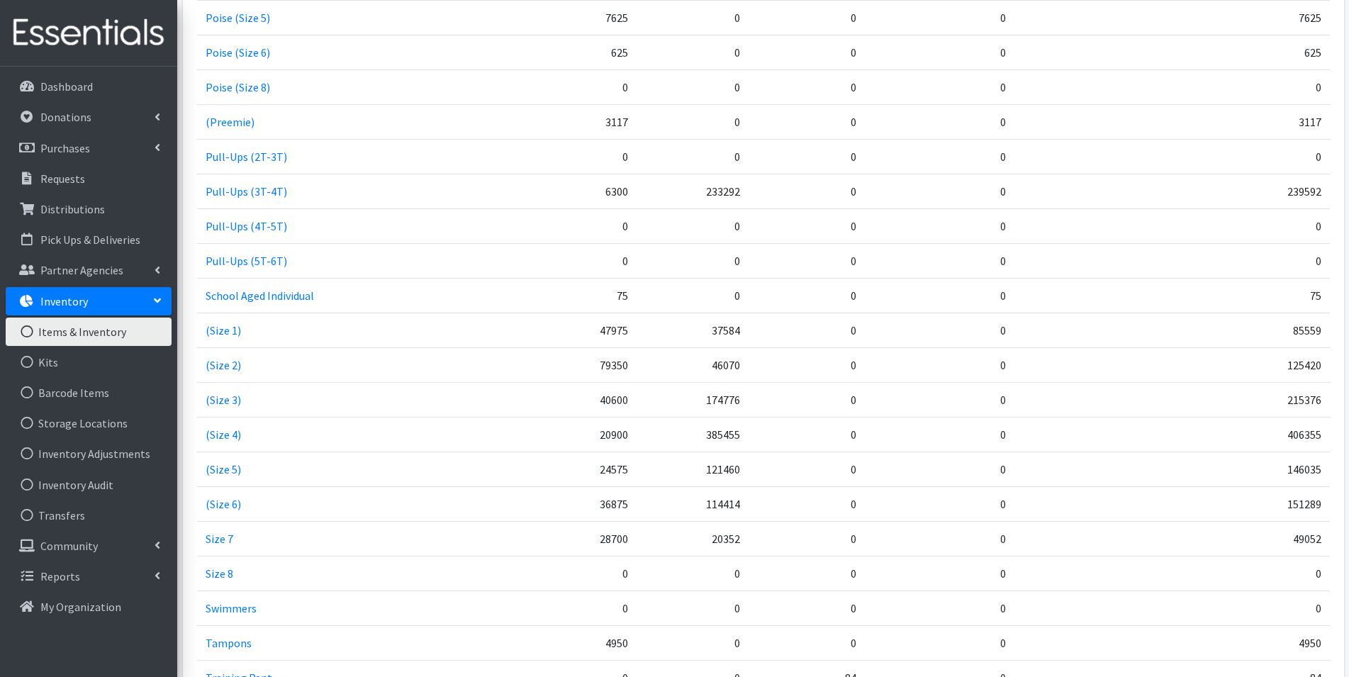
scroll to position [1921, 0]
click at [71, 88] on p "Dashboard" at bounding box center [66, 86] width 52 height 14
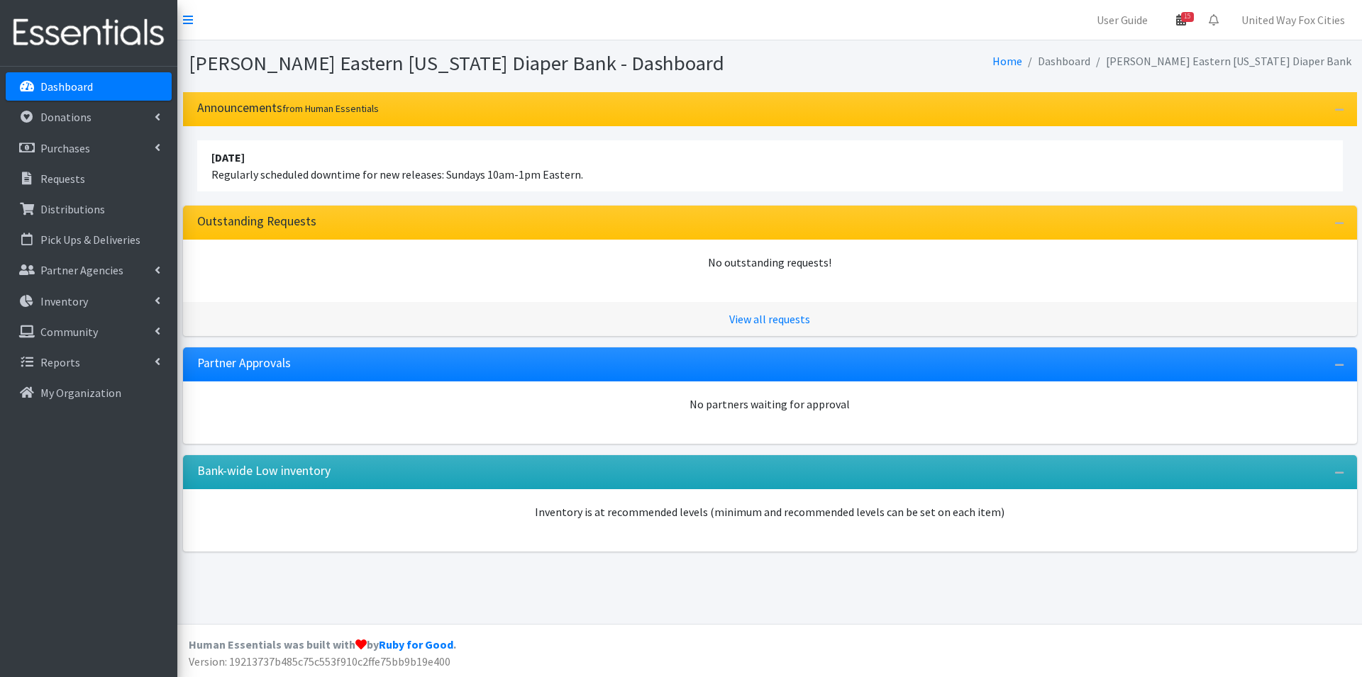
click at [1181, 22] on icon at bounding box center [1181, 19] width 10 height 11
click at [1115, 77] on link "View Calendar" at bounding box center [1097, 78] width 197 height 26
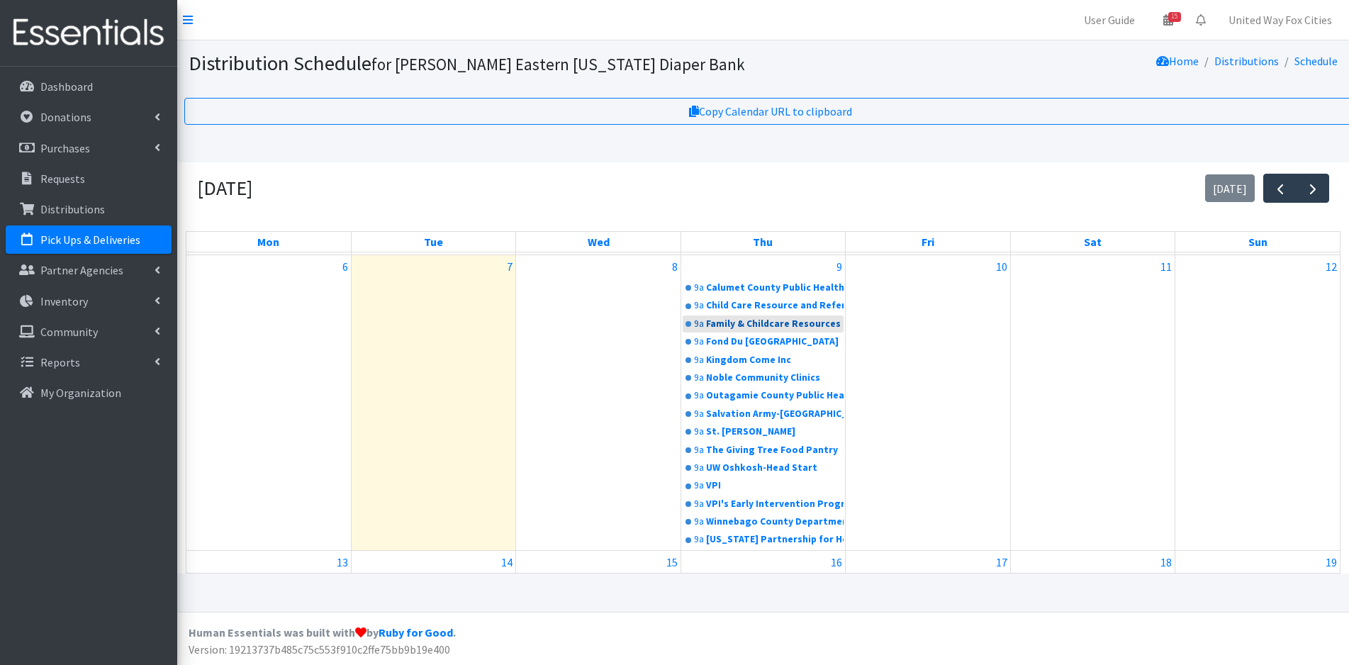
scroll to position [71, 0]
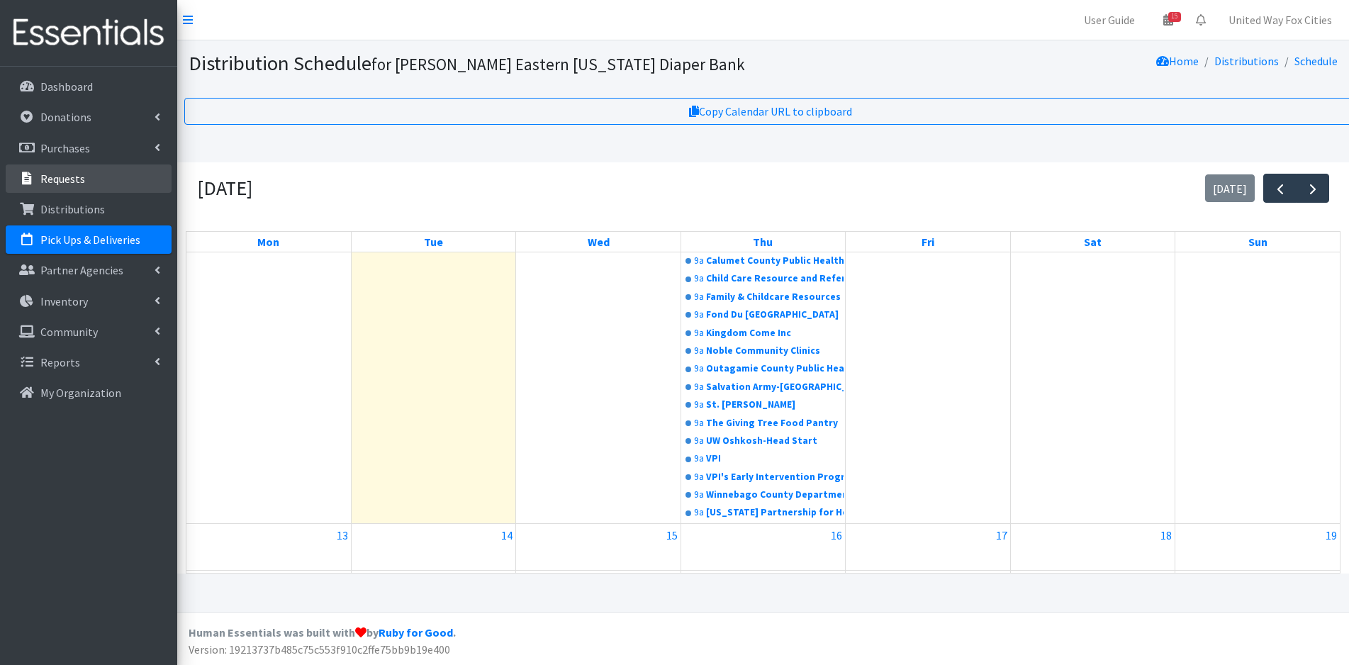
click at [82, 182] on p "Requests" at bounding box center [62, 179] width 45 height 14
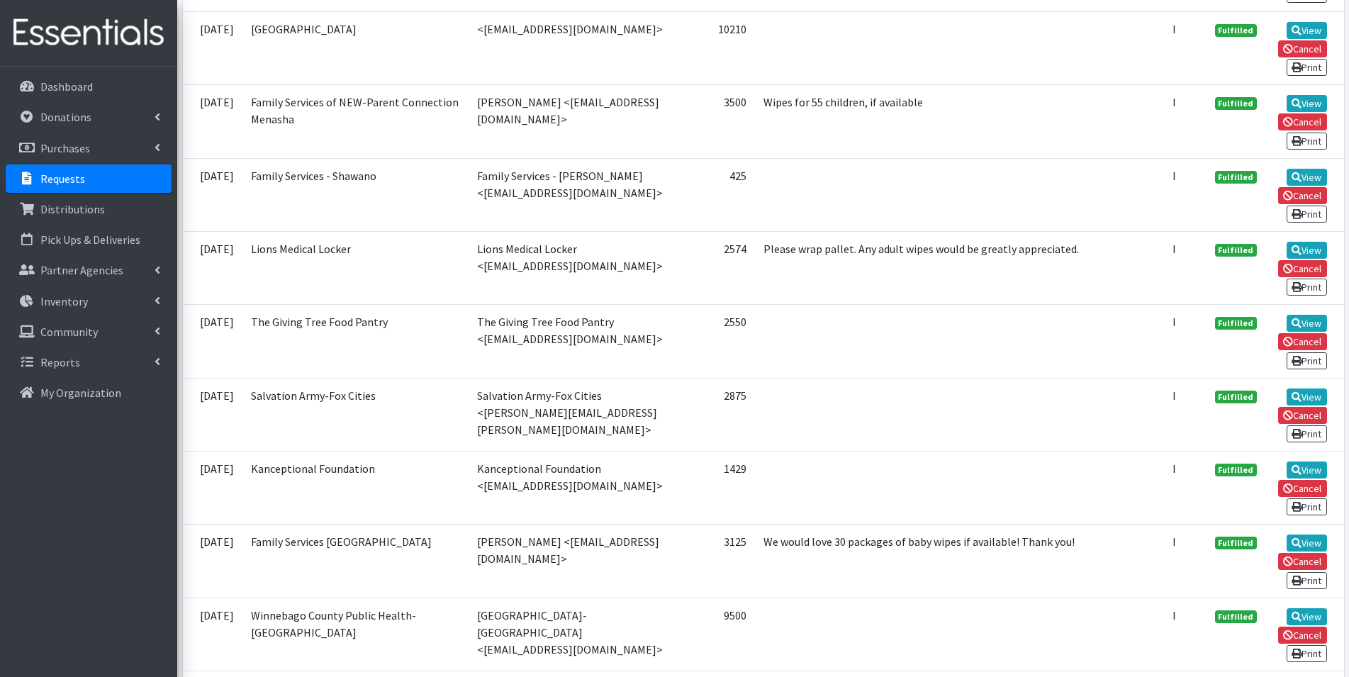
scroll to position [1986, 0]
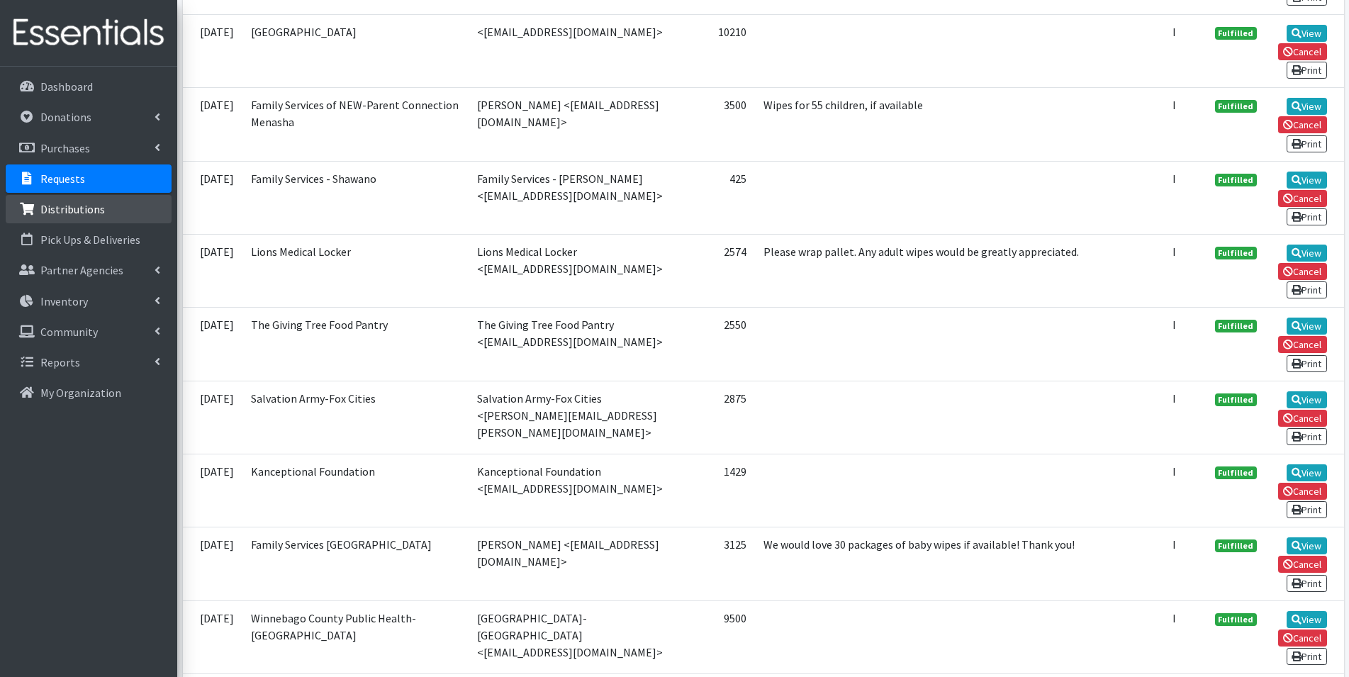
click at [74, 208] on p "Distributions" at bounding box center [72, 209] width 65 height 14
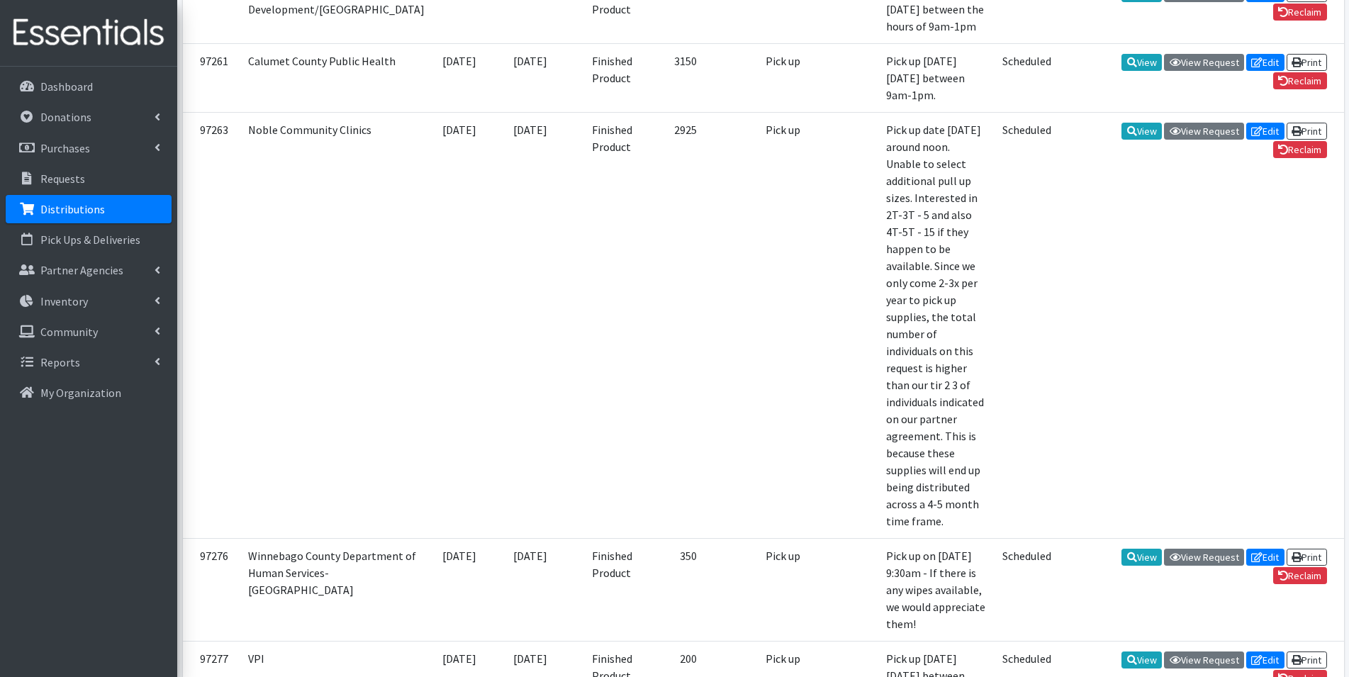
scroll to position [1489, 0]
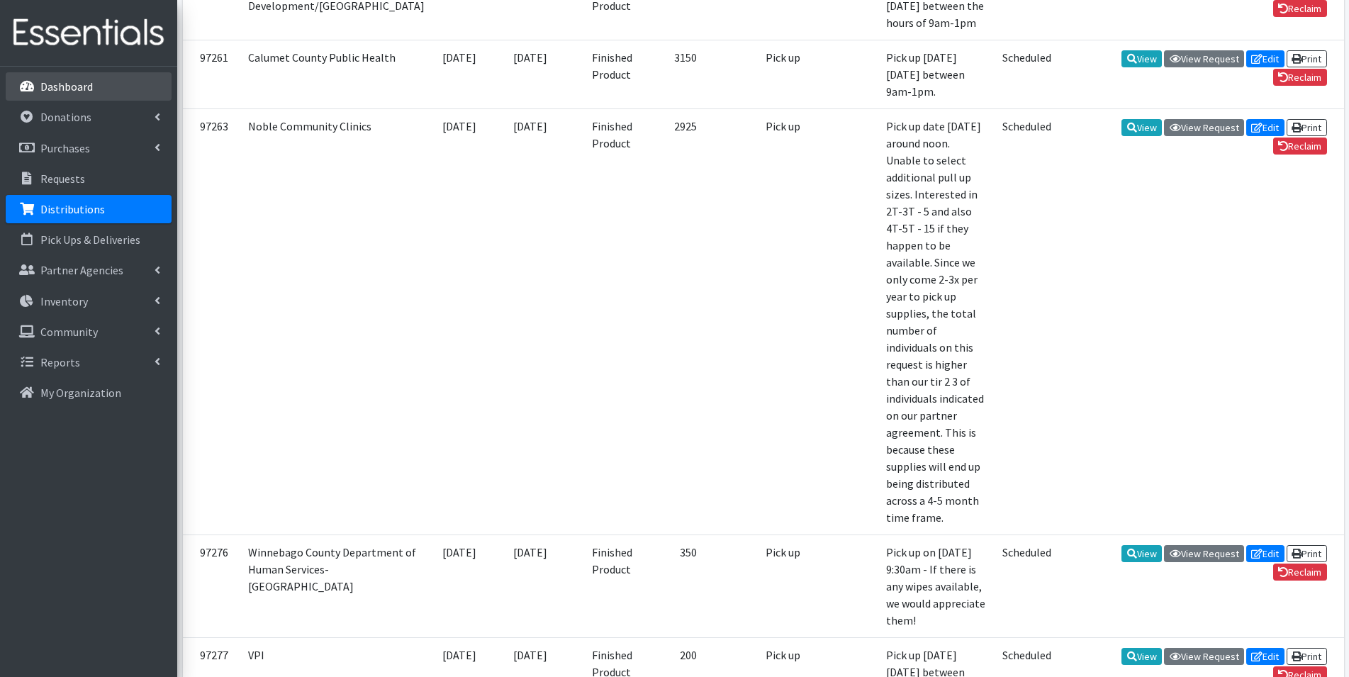
click at [55, 82] on p "Dashboard" at bounding box center [66, 86] width 52 height 14
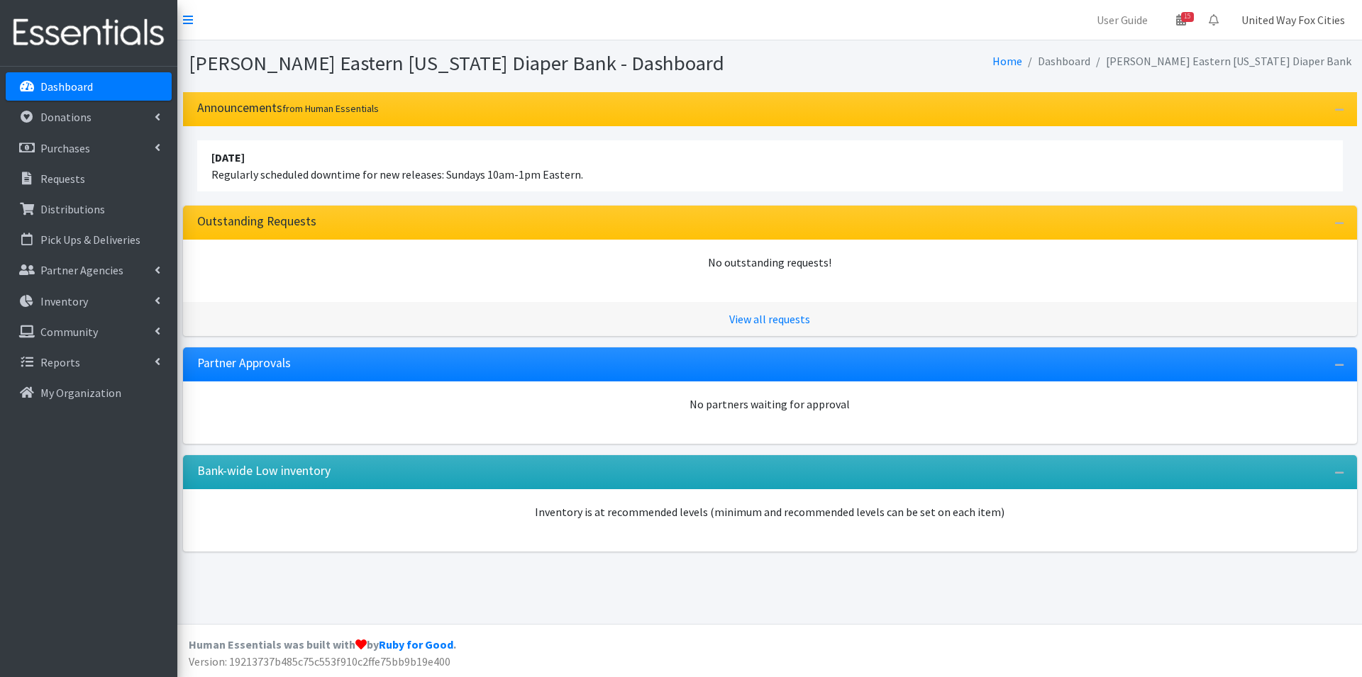
click at [1296, 23] on link "United Way Fox Cities" at bounding box center [1293, 20] width 126 height 28
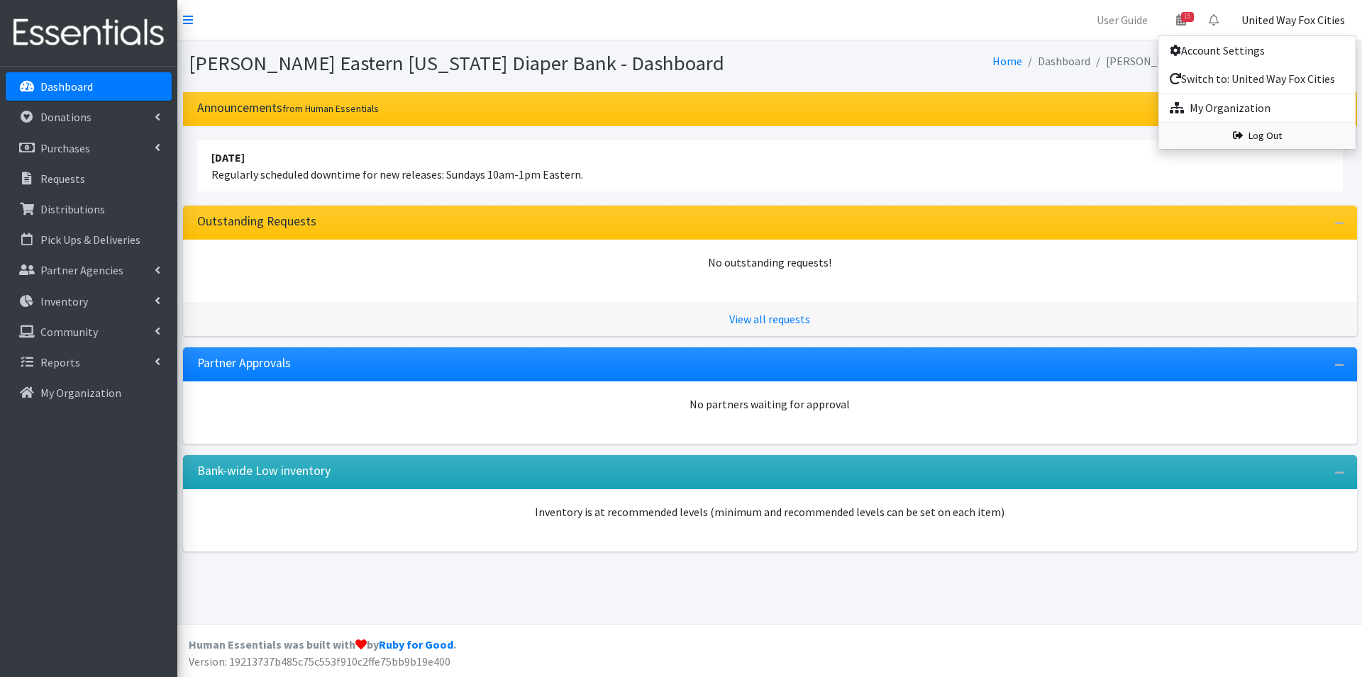
click at [1259, 141] on link "Log Out" at bounding box center [1256, 136] width 197 height 26
